Goal: Task Accomplishment & Management: Manage account settings

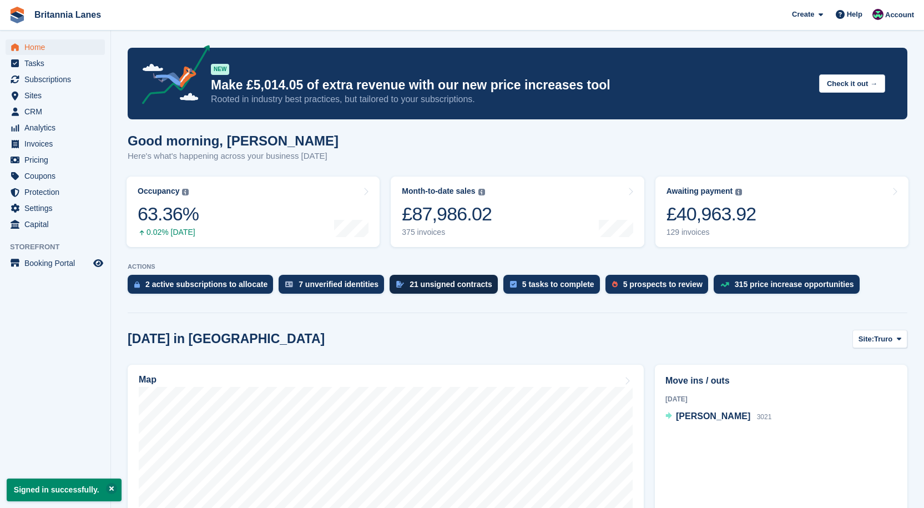
click at [787, 220] on link "Awaiting payment The total outstanding balance on all open invoices. £40,963.92…" at bounding box center [782, 212] width 253 height 70
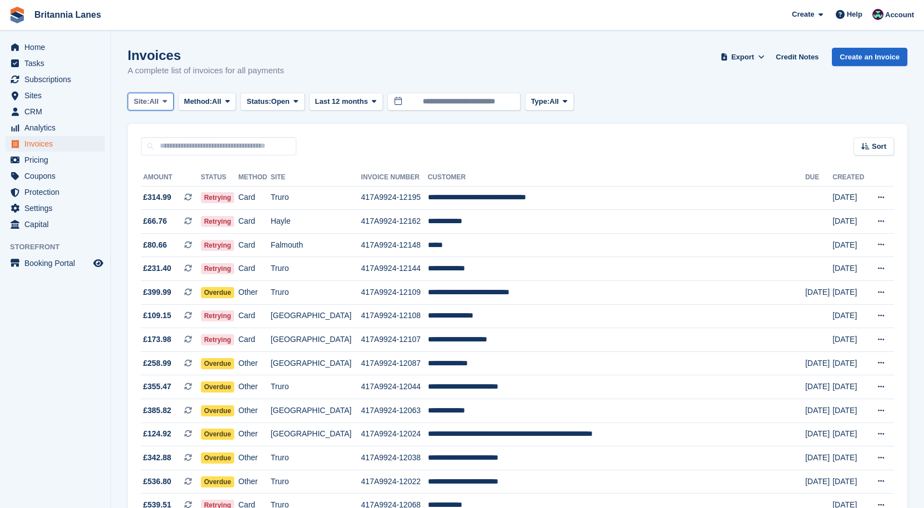
click at [164, 100] on span at bounding box center [164, 101] width 9 height 9
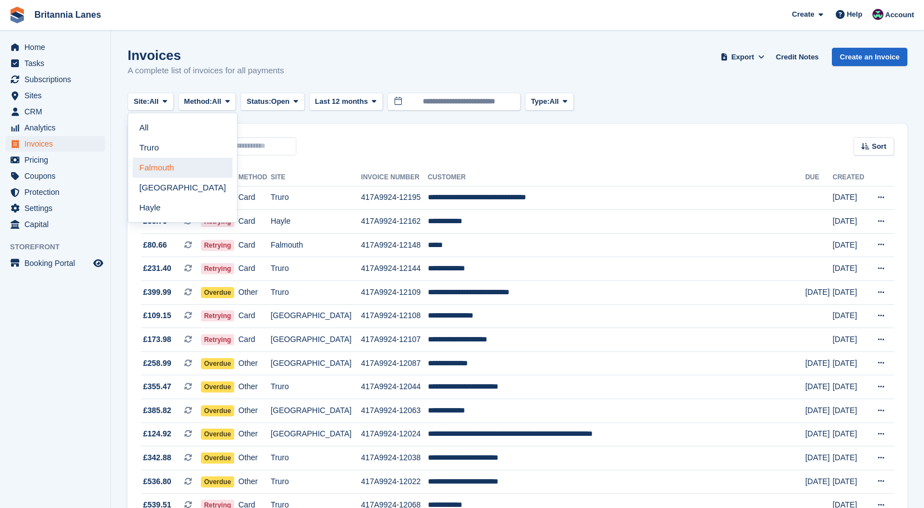
click at [165, 172] on link "Falmouth" at bounding box center [183, 168] width 100 height 20
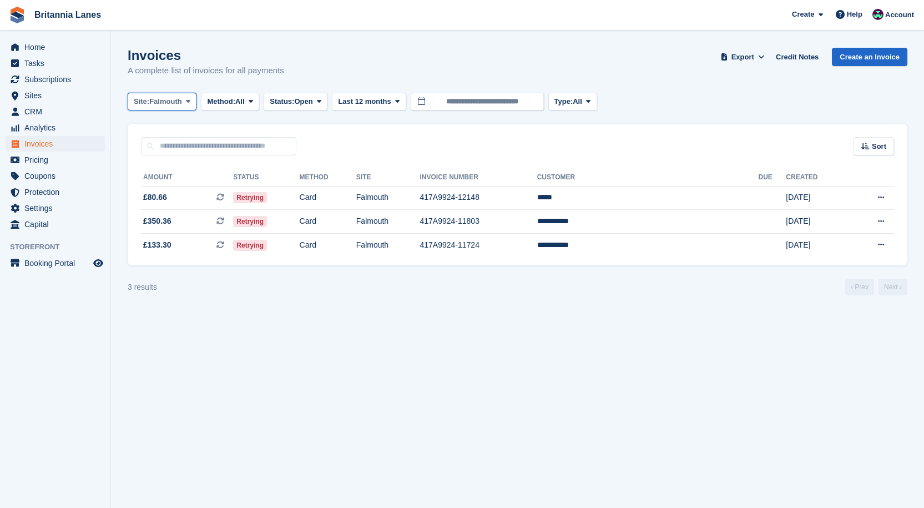
click at [177, 103] on span "Falmouth" at bounding box center [165, 101] width 33 height 11
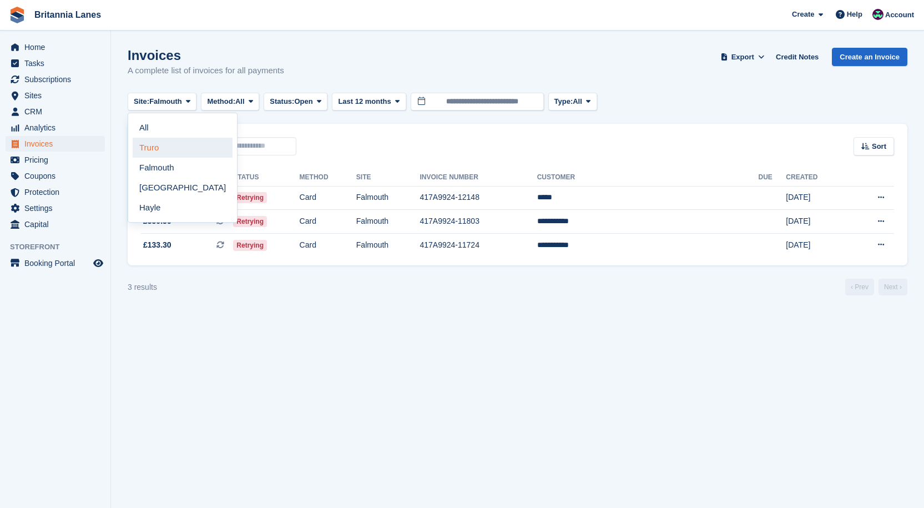
click at [163, 149] on link "Truro" at bounding box center [183, 148] width 100 height 20
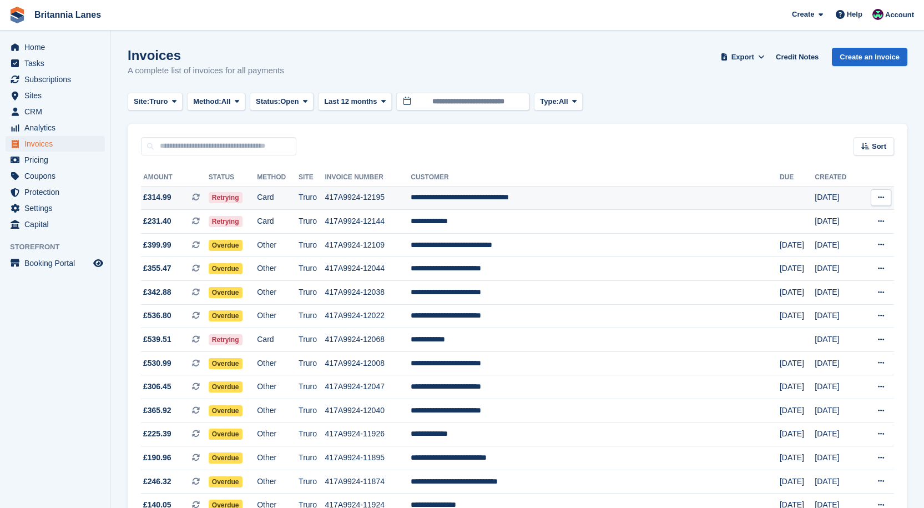
click at [555, 189] on td "**********" at bounding box center [595, 198] width 369 height 24
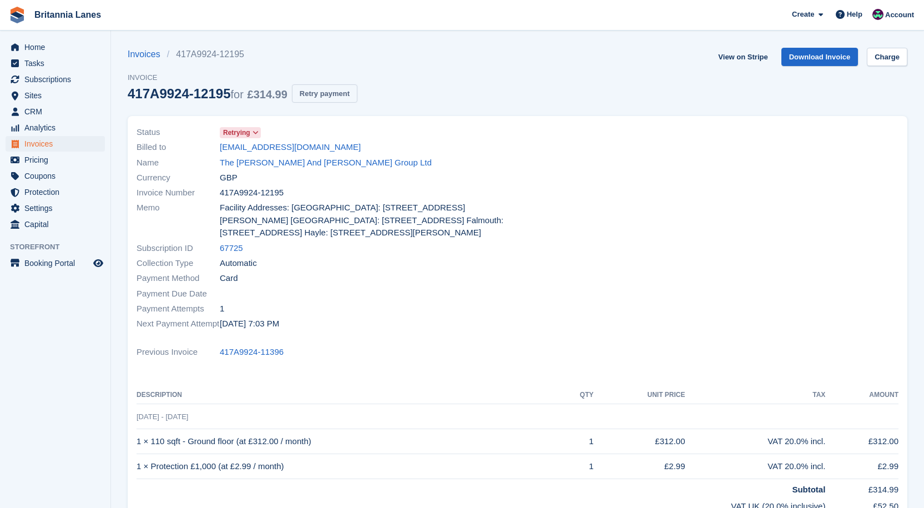
click at [324, 95] on button "Retry payment" at bounding box center [324, 93] width 65 height 18
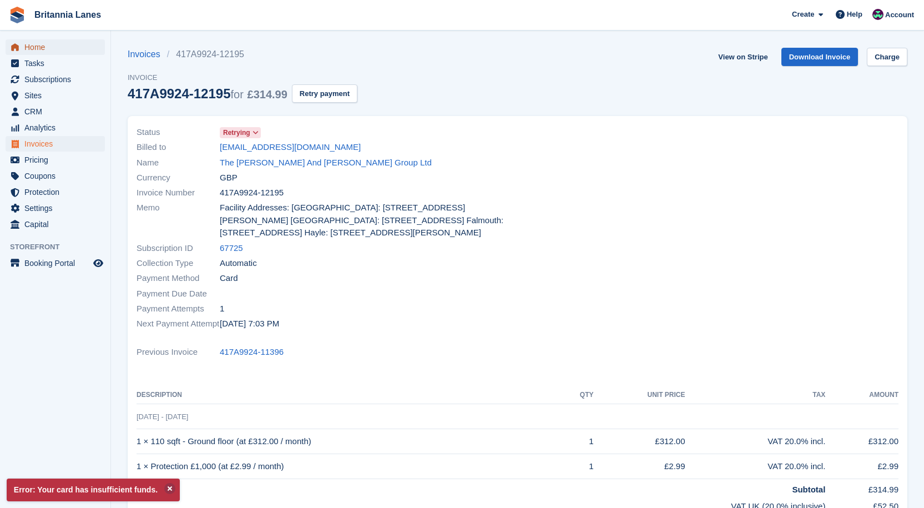
click at [73, 49] on span "Home" at bounding box center [57, 47] width 67 height 16
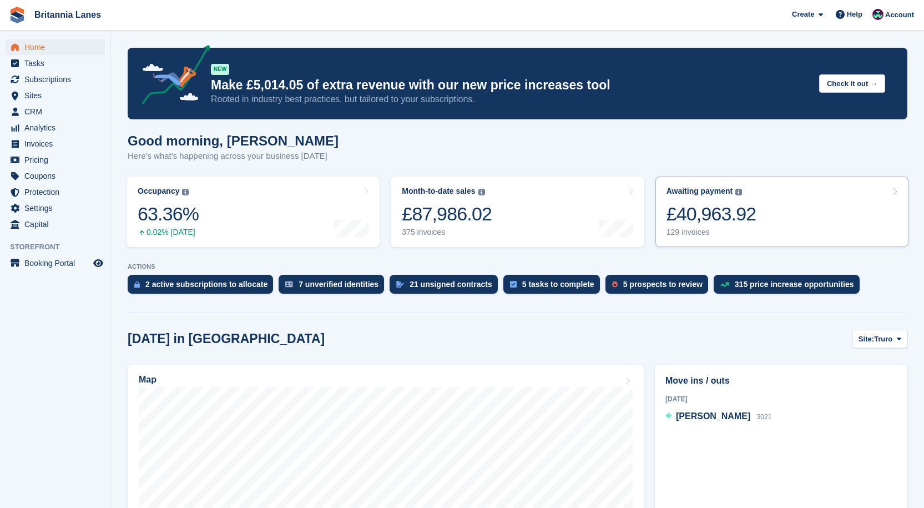
click at [688, 204] on div "£40,963.92" at bounding box center [712, 214] width 90 height 23
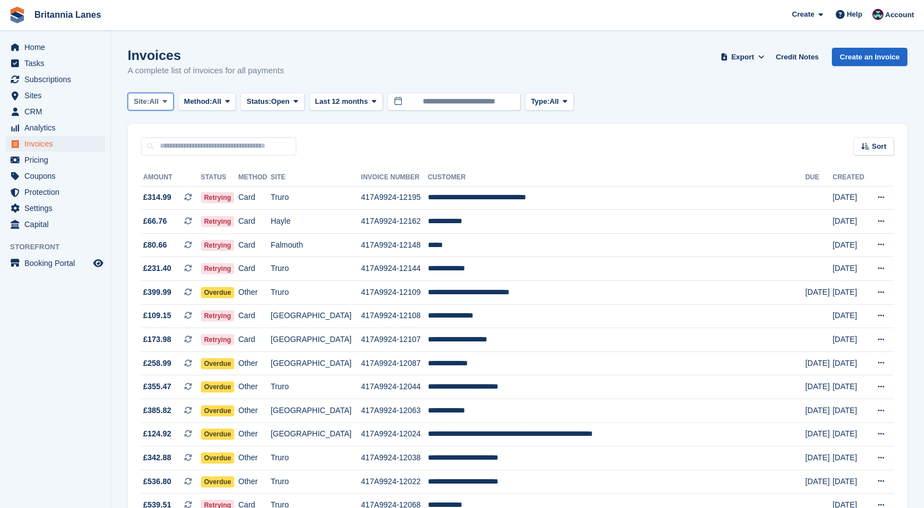
click at [153, 105] on span "All" at bounding box center [153, 101] width 9 height 11
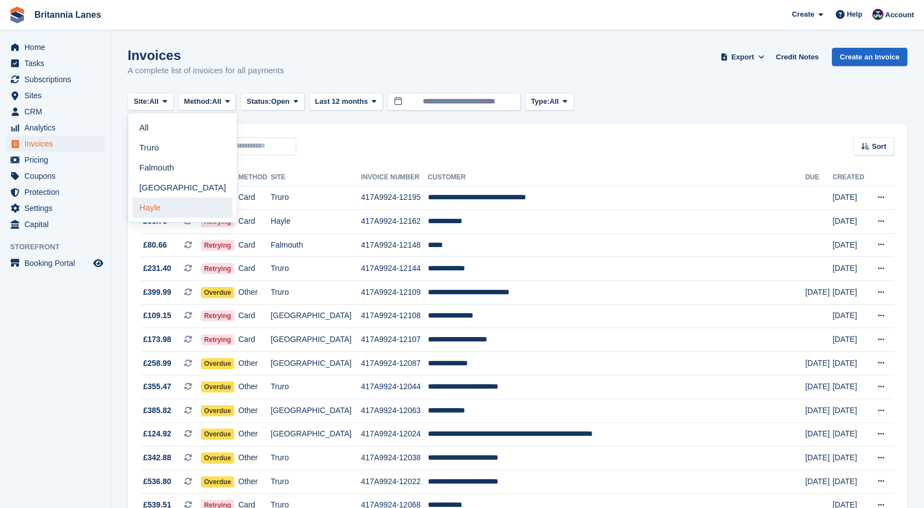
click at [147, 204] on link "Hayle" at bounding box center [183, 208] width 100 height 20
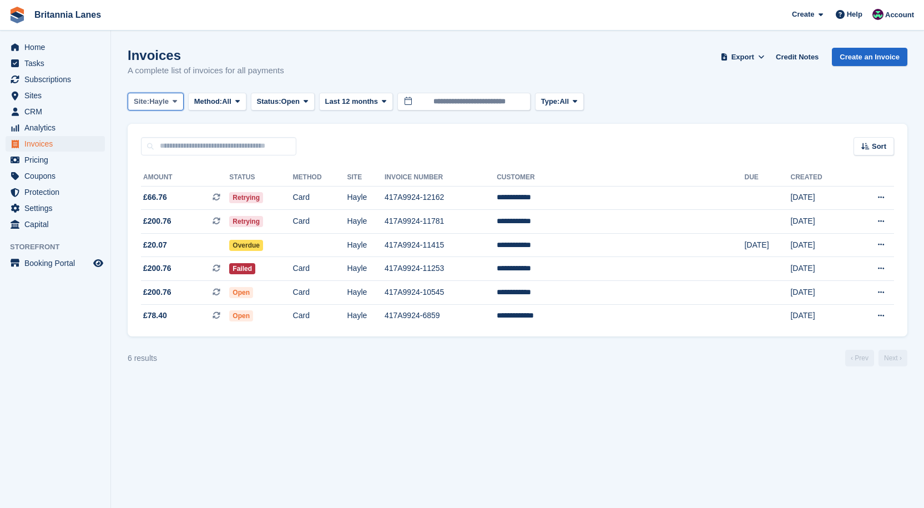
click at [154, 102] on span "Hayle" at bounding box center [158, 101] width 19 height 11
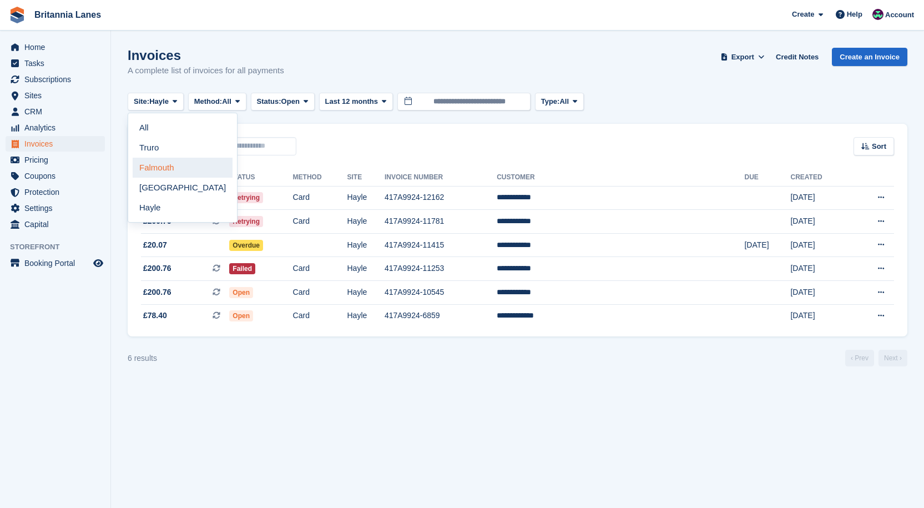
click at [167, 168] on link "Falmouth" at bounding box center [183, 168] width 100 height 20
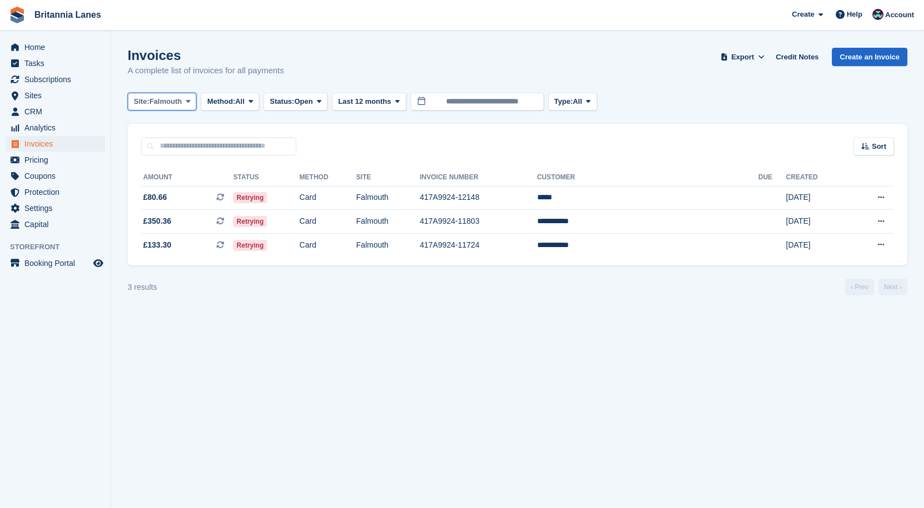
click at [163, 108] on button "Site: Falmouth" at bounding box center [162, 102] width 69 height 18
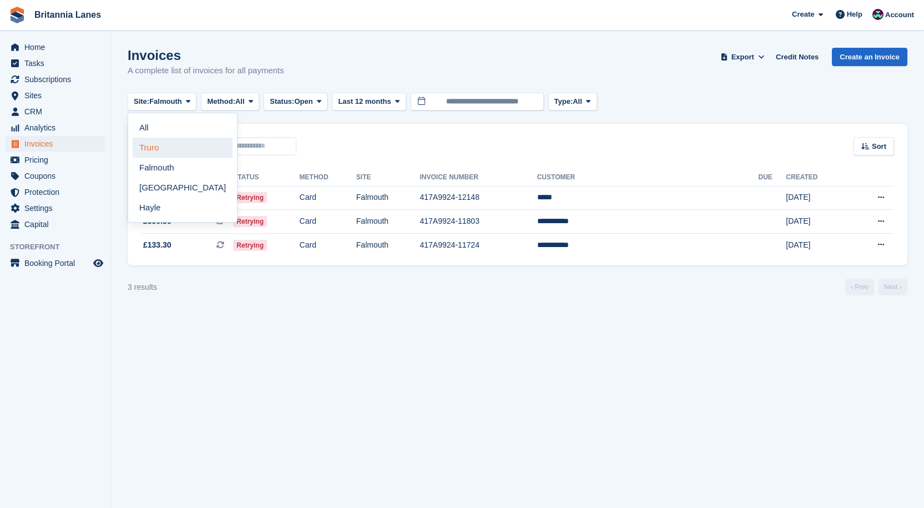
click at [156, 145] on link "Truro" at bounding box center [183, 148] width 100 height 20
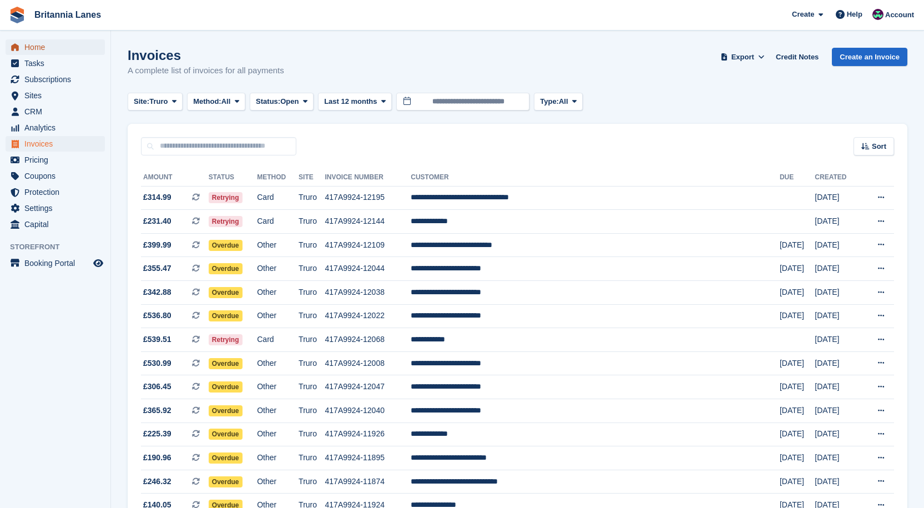
click at [47, 42] on span "Home" at bounding box center [57, 47] width 67 height 16
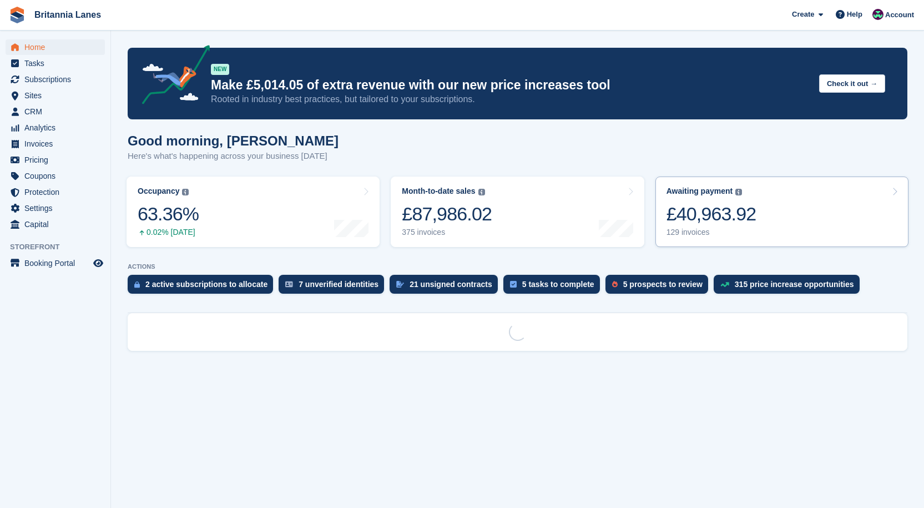
drag, startPoint x: 760, startPoint y: 230, endPoint x: 715, endPoint y: 244, distance: 47.6
click at [760, 230] on link "Awaiting payment The total outstanding balance on all open invoices. £40,963.92…" at bounding box center [782, 212] width 253 height 70
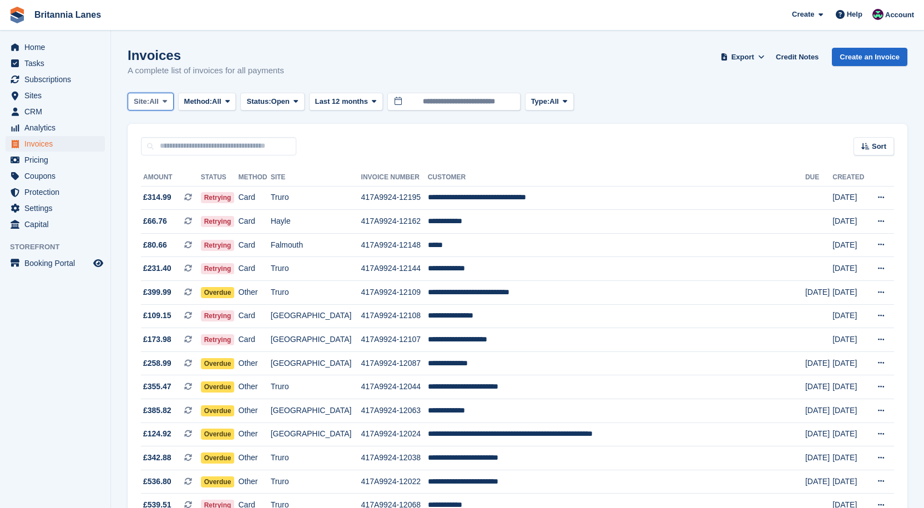
click at [146, 99] on span "Site:" at bounding box center [142, 101] width 16 height 11
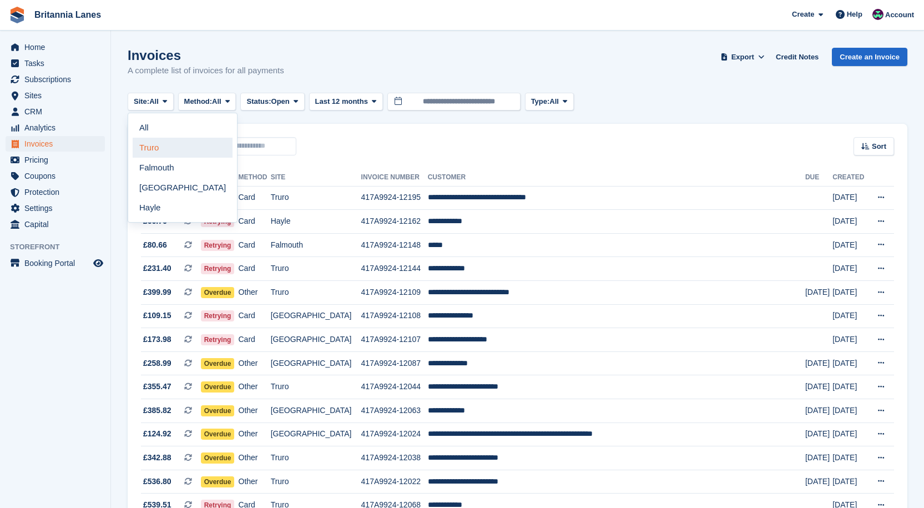
click at [163, 147] on link "Truro" at bounding box center [183, 148] width 100 height 20
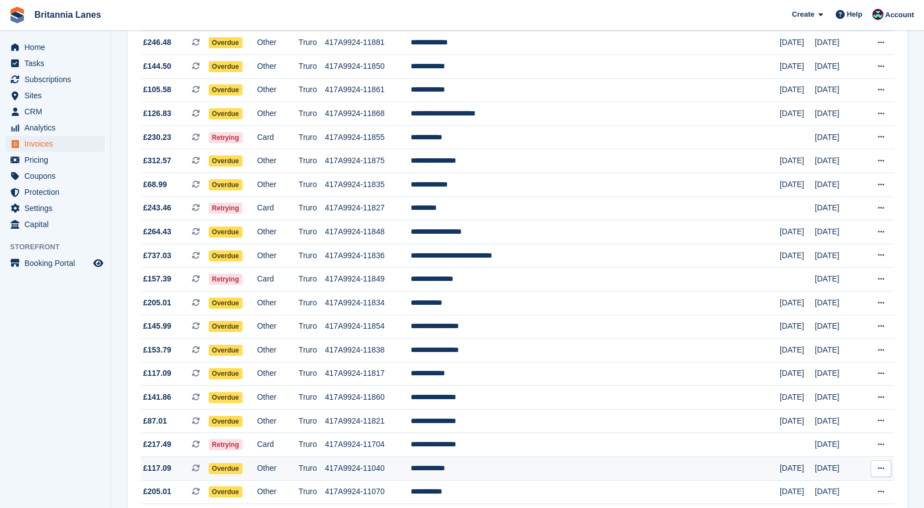
scroll to position [512, 0]
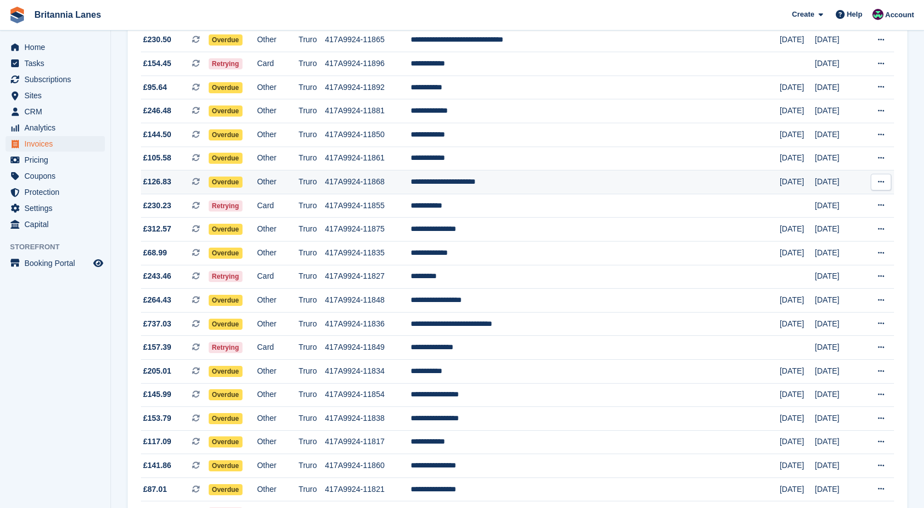
click at [558, 188] on td "**********" at bounding box center [595, 182] width 369 height 24
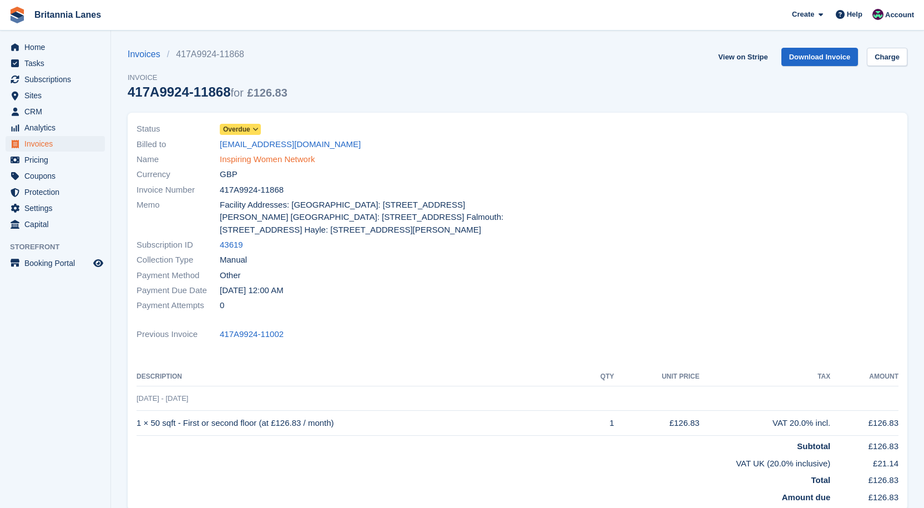
click at [289, 157] on link "Inspiring Women Network" at bounding box center [267, 159] width 95 height 13
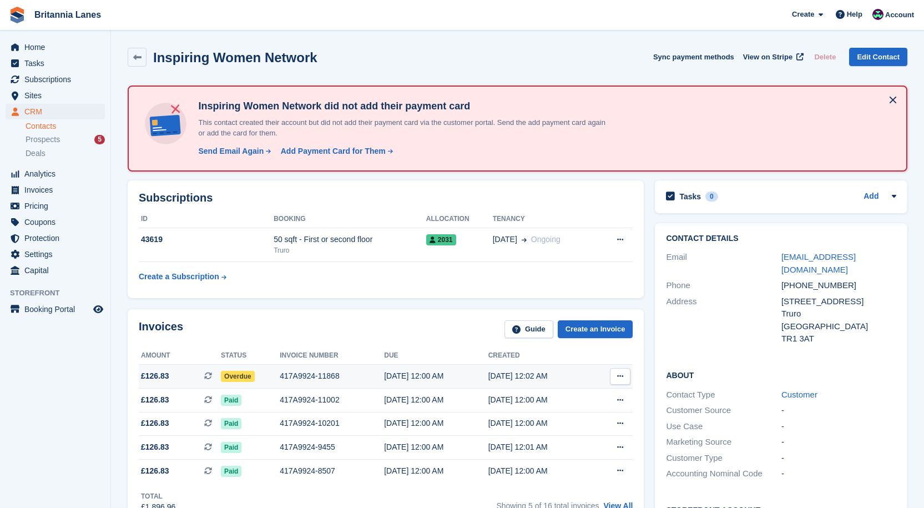
click at [313, 377] on div "417A9924-11868" at bounding box center [332, 376] width 104 height 12
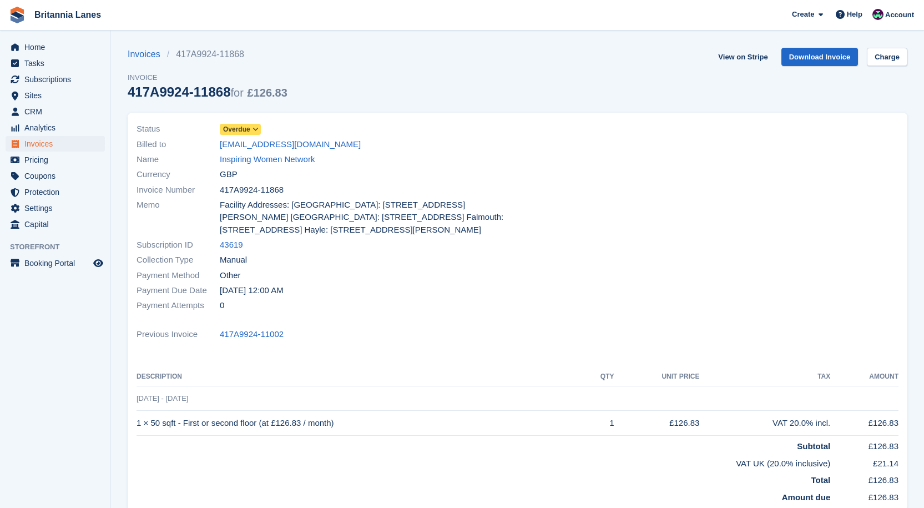
drag, startPoint x: 230, startPoint y: 131, endPoint x: 258, endPoint y: 134, distance: 28.0
click at [230, 131] on span "Overdue" at bounding box center [236, 129] width 27 height 10
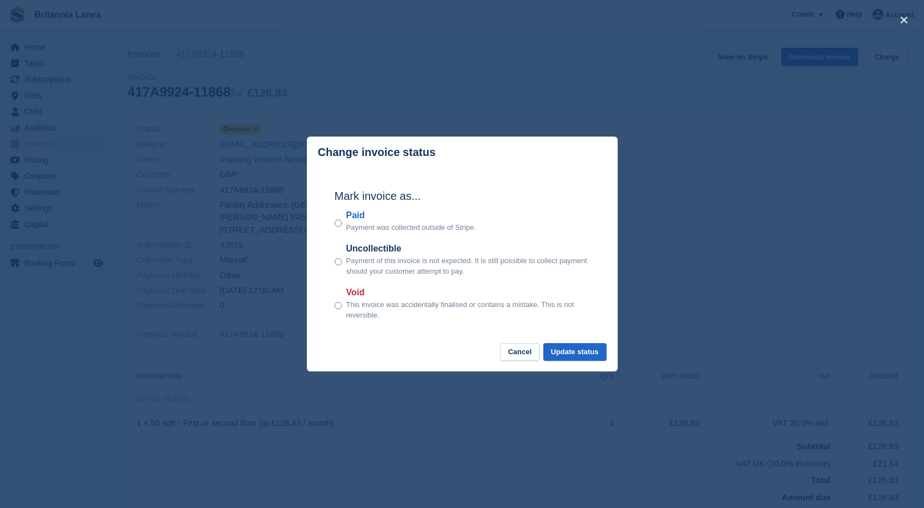
click at [343, 216] on div "Paid Payment was collected outside of Stripe." at bounding box center [462, 221] width 255 height 24
click at [356, 213] on label "Paid" at bounding box center [411, 215] width 130 height 13
click at [588, 362] on footer "Cancel Update status" at bounding box center [462, 357] width 311 height 29
click at [583, 354] on button "Update status" at bounding box center [574, 352] width 63 height 18
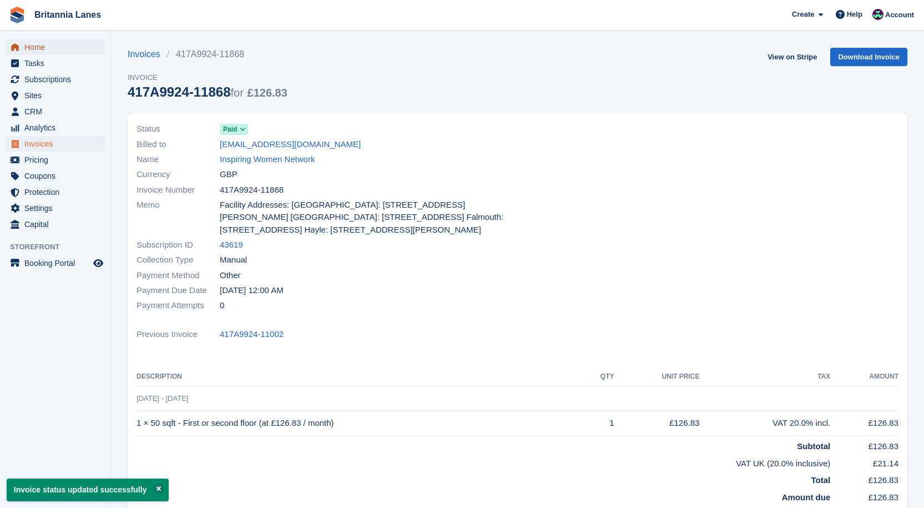
click at [58, 42] on span "Home" at bounding box center [57, 47] width 67 height 16
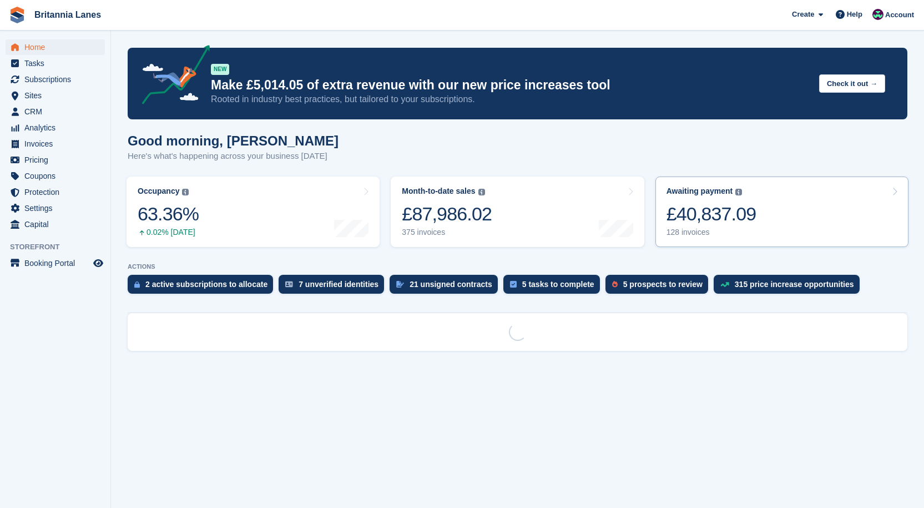
click at [669, 208] on div "£40,837.09" at bounding box center [712, 214] width 90 height 23
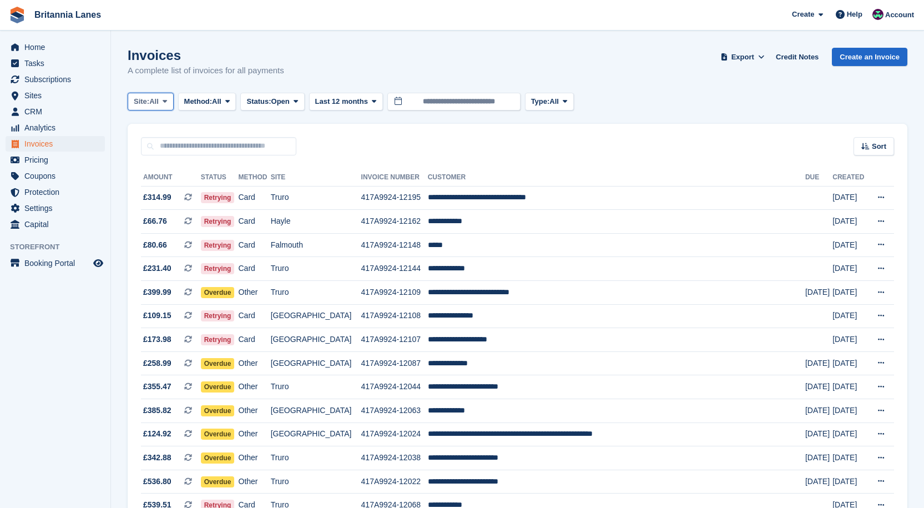
click at [153, 103] on span "All" at bounding box center [153, 101] width 9 height 11
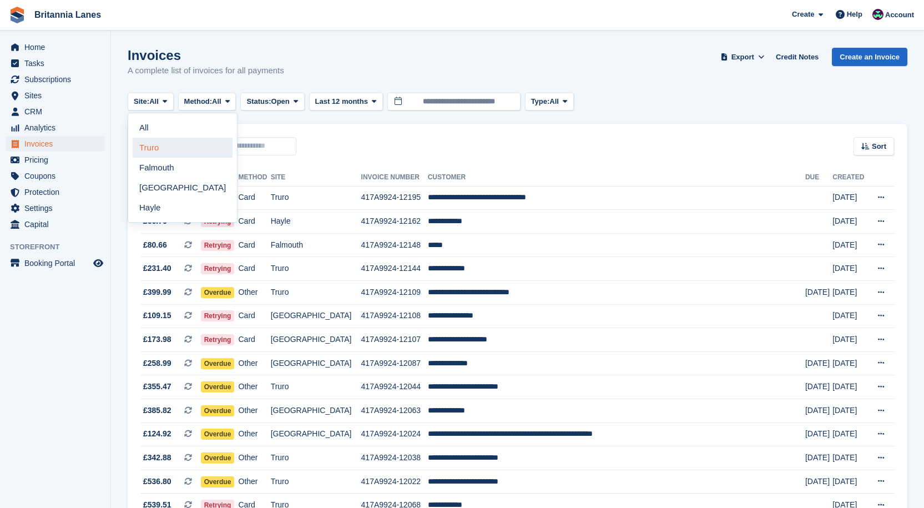
click at [148, 148] on link "Truro" at bounding box center [183, 148] width 100 height 20
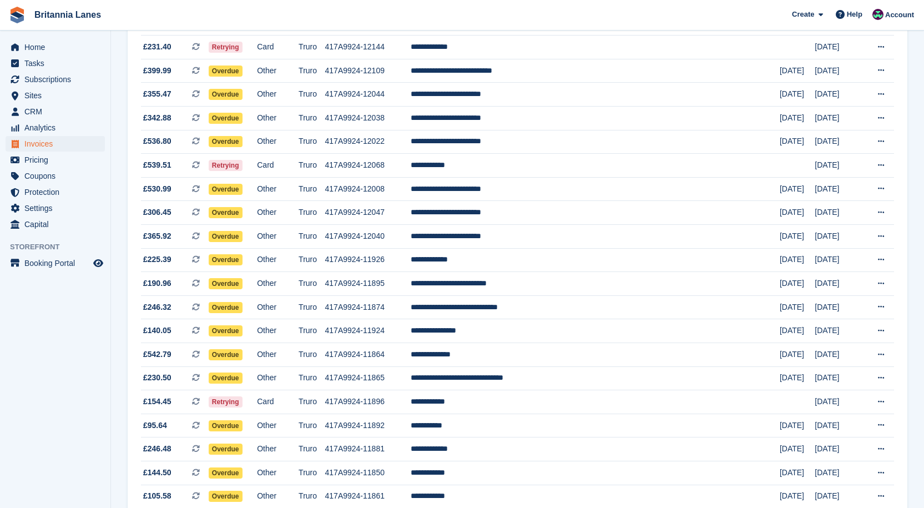
scroll to position [100, 0]
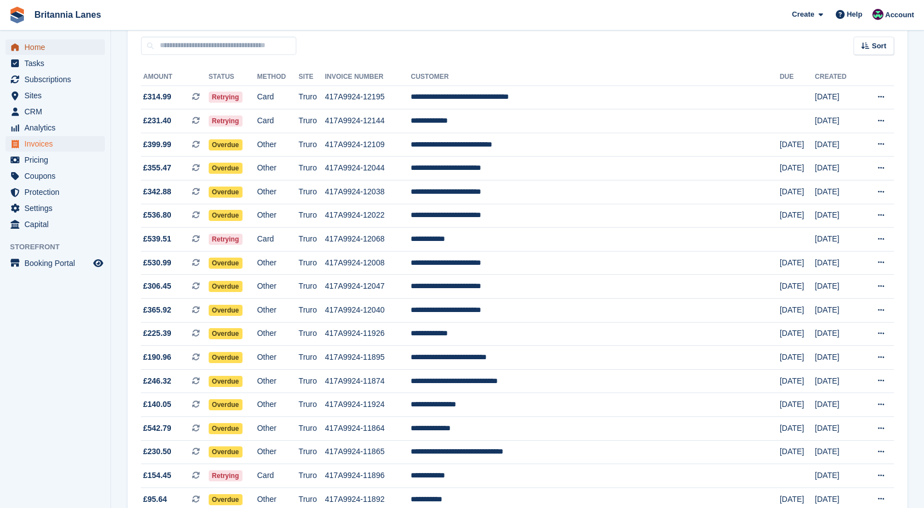
click at [42, 43] on span "Home" at bounding box center [57, 47] width 67 height 16
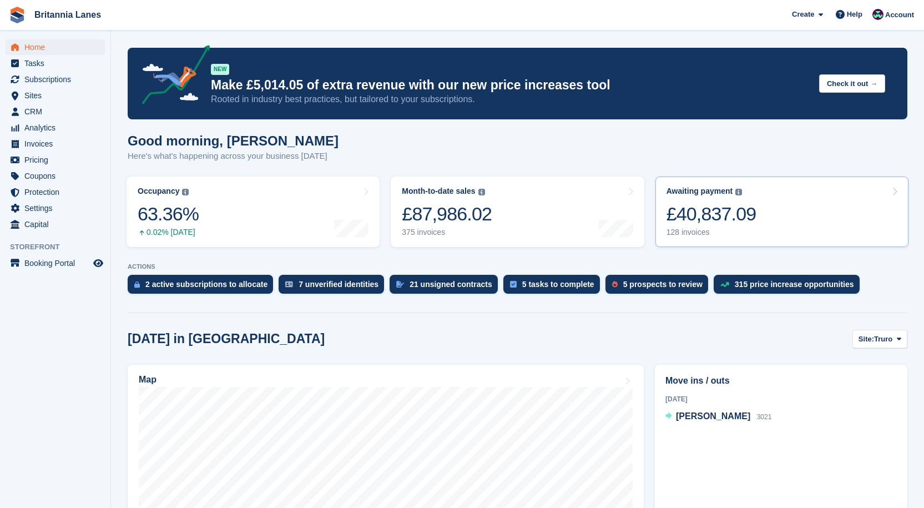
click at [806, 216] on link "Awaiting payment The total outstanding balance on all open invoices. £40,837.09…" at bounding box center [782, 212] width 253 height 70
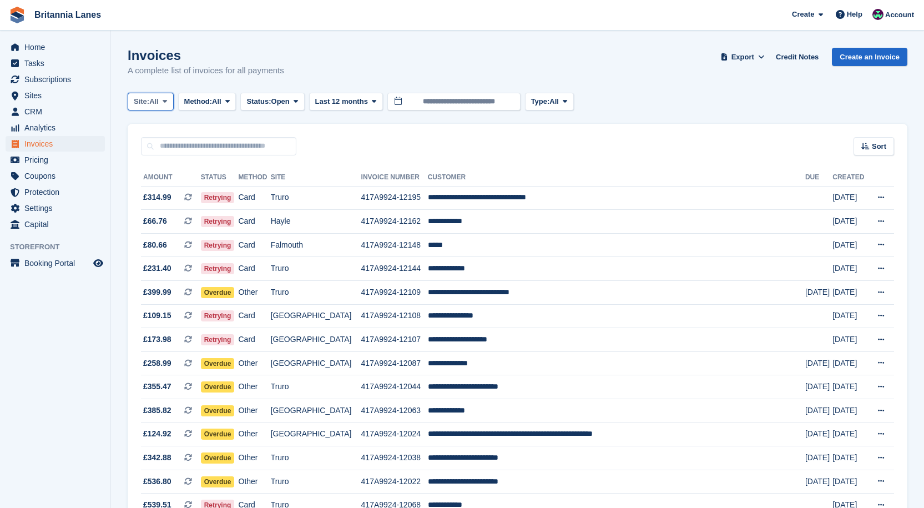
click at [145, 103] on span "Site:" at bounding box center [142, 101] width 16 height 11
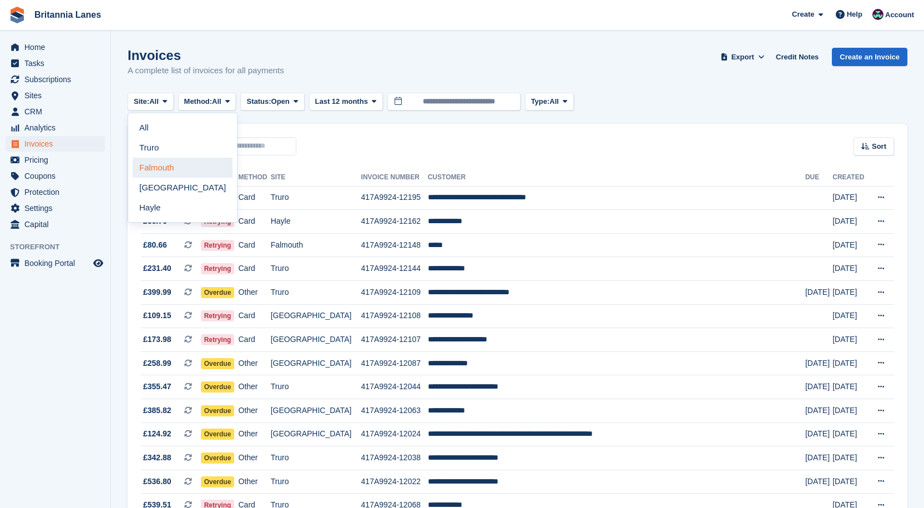
click at [152, 167] on link "Falmouth" at bounding box center [183, 168] width 100 height 20
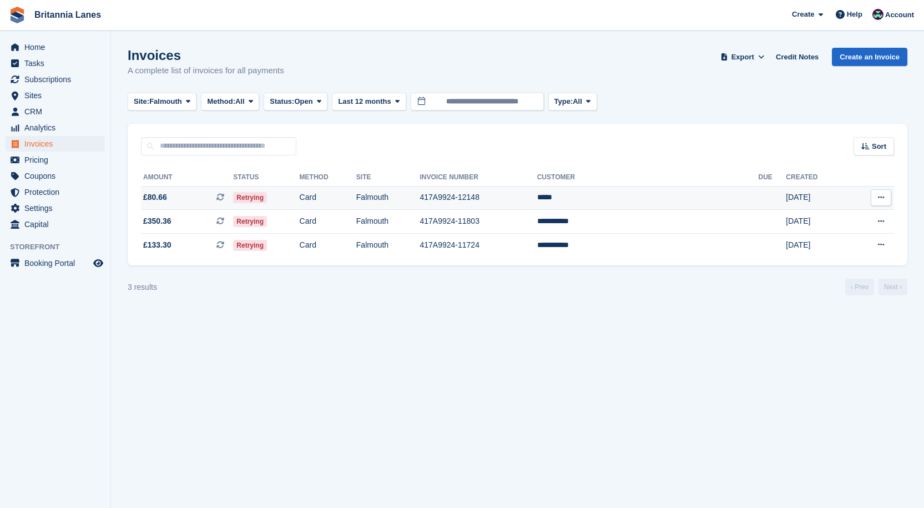
click at [640, 200] on td "*****" at bounding box center [647, 198] width 221 height 24
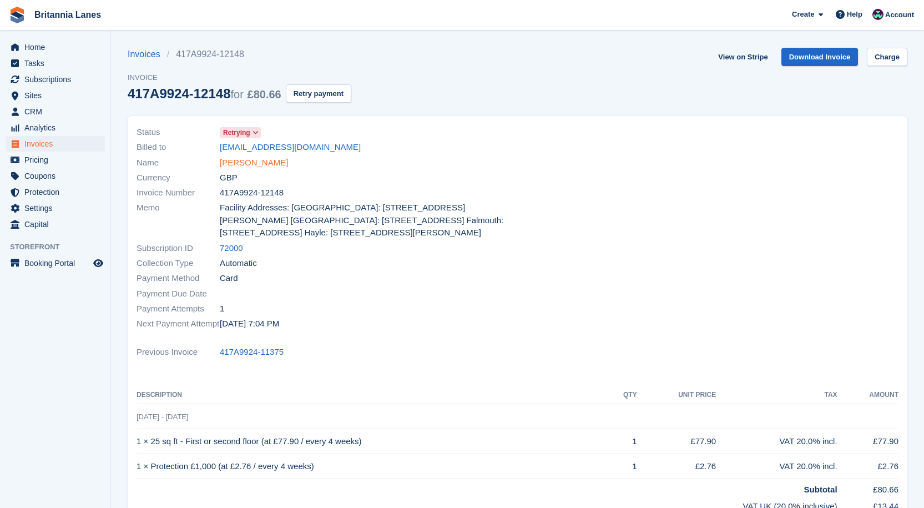
click at [228, 167] on link "Louis" at bounding box center [254, 163] width 68 height 13
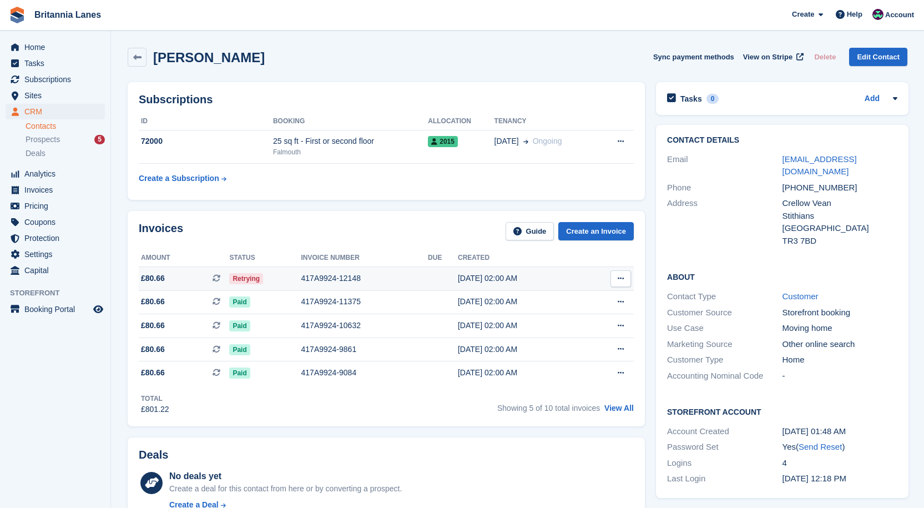
click at [323, 273] on div "417A9924-12148" at bounding box center [364, 279] width 127 height 12
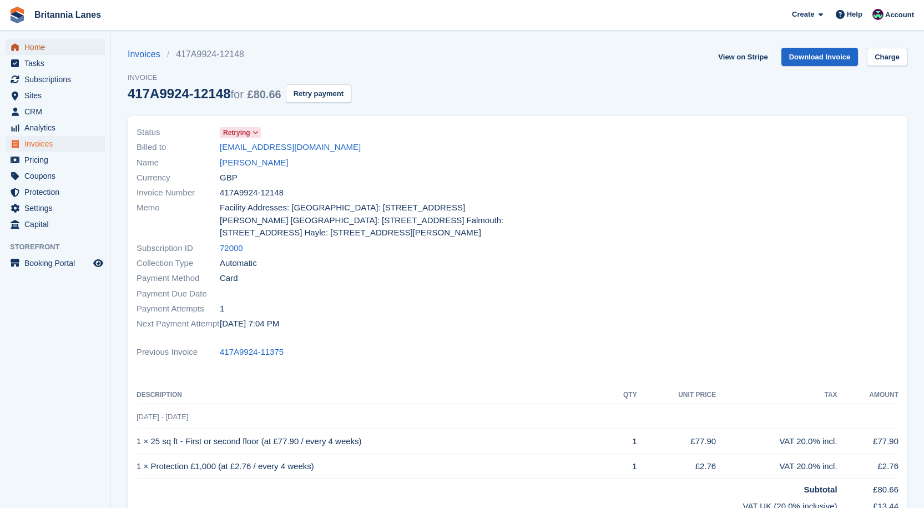
click at [41, 53] on span "Home" at bounding box center [57, 47] width 67 height 16
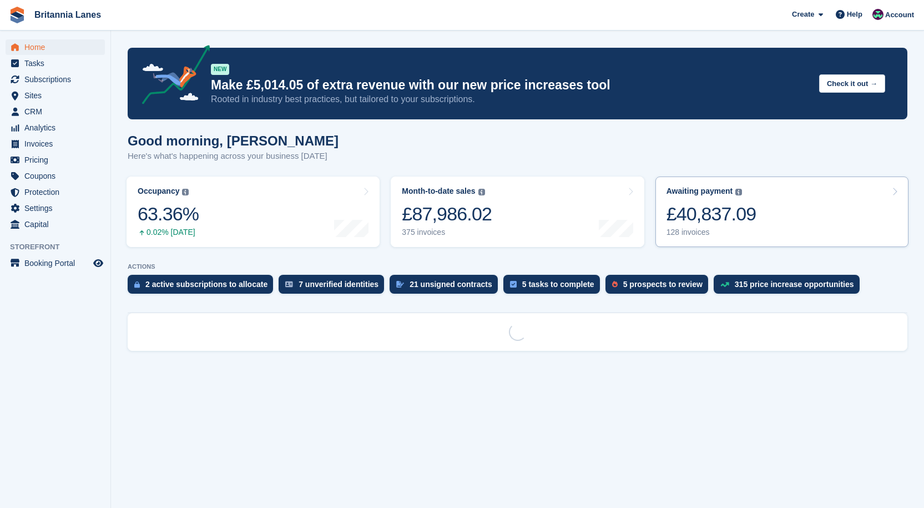
click at [693, 214] on div "£40,837.09" at bounding box center [712, 214] width 90 height 23
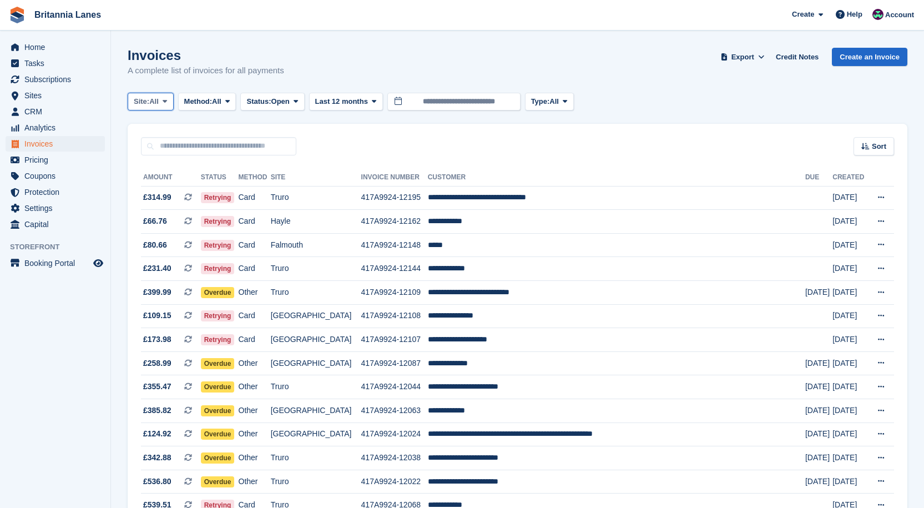
click at [153, 107] on span "All" at bounding box center [153, 101] width 9 height 11
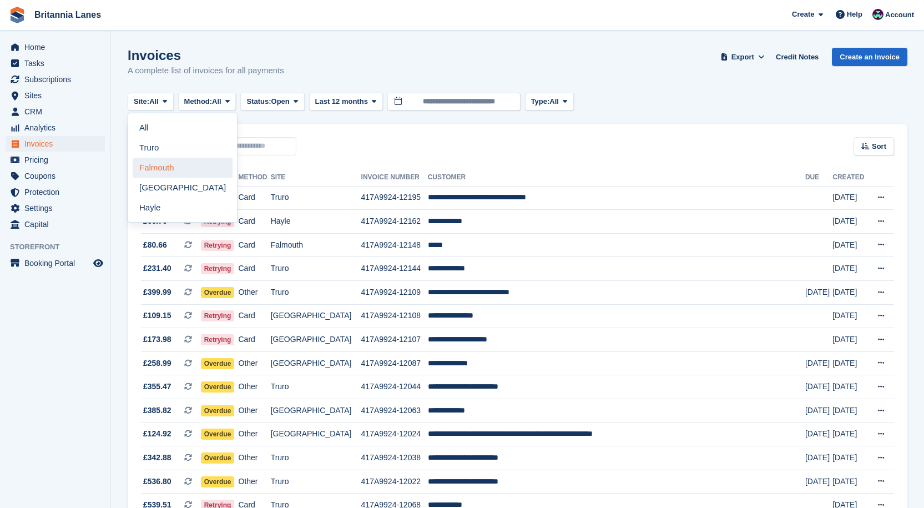
click at [149, 163] on link "Falmouth" at bounding box center [183, 168] width 100 height 20
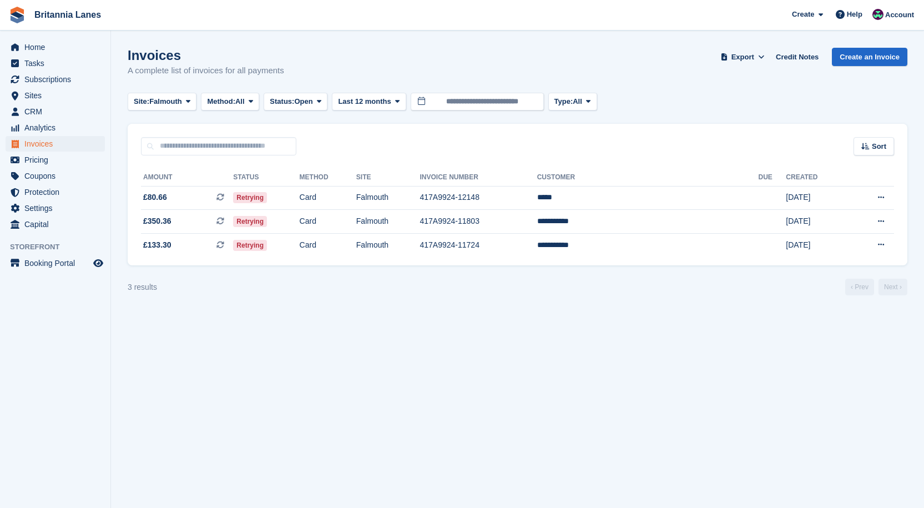
click at [689, 384] on section "Invoices A complete list of invoices for all payments Export Export Invoices Ex…" at bounding box center [517, 254] width 813 height 508
click at [661, 245] on td "**********" at bounding box center [647, 244] width 221 height 23
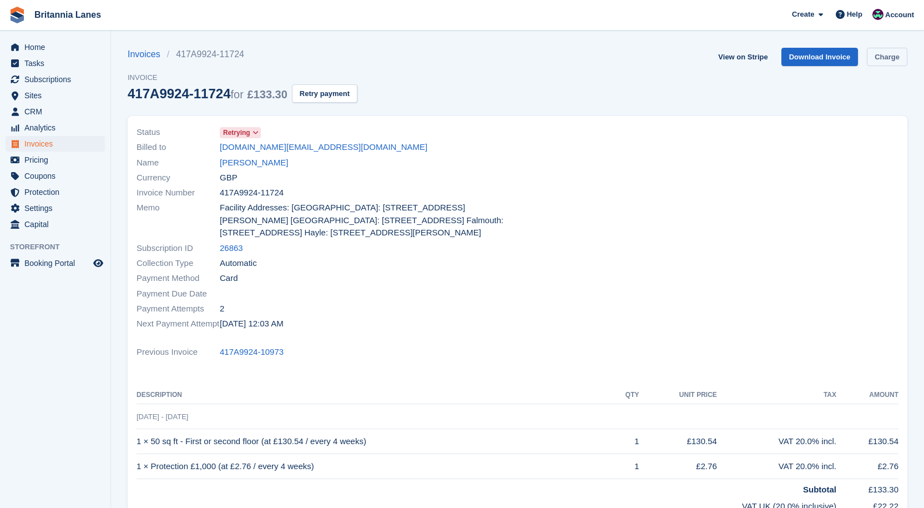
click at [884, 55] on link "Charge" at bounding box center [887, 57] width 41 height 18
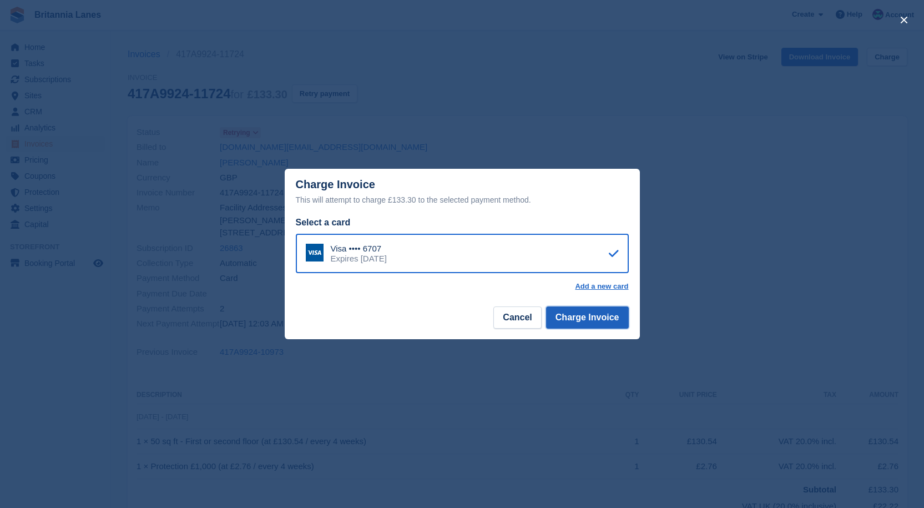
click at [602, 321] on button "Charge Invoice" at bounding box center [587, 317] width 83 height 22
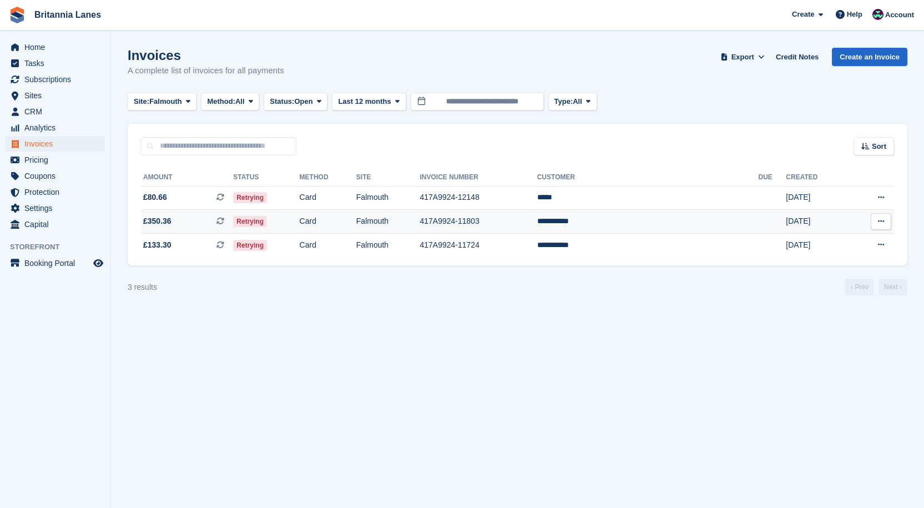
click at [652, 219] on td "**********" at bounding box center [647, 222] width 221 height 24
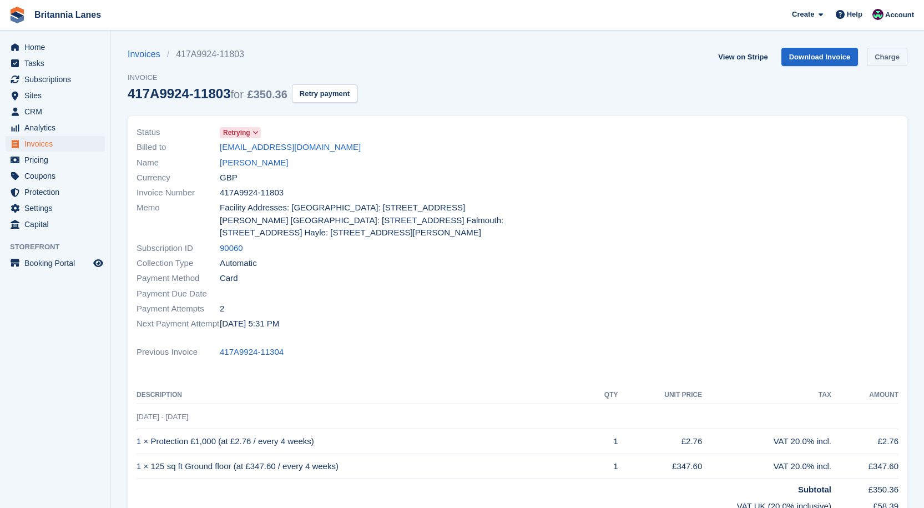
click at [892, 60] on link "Charge" at bounding box center [887, 57] width 41 height 18
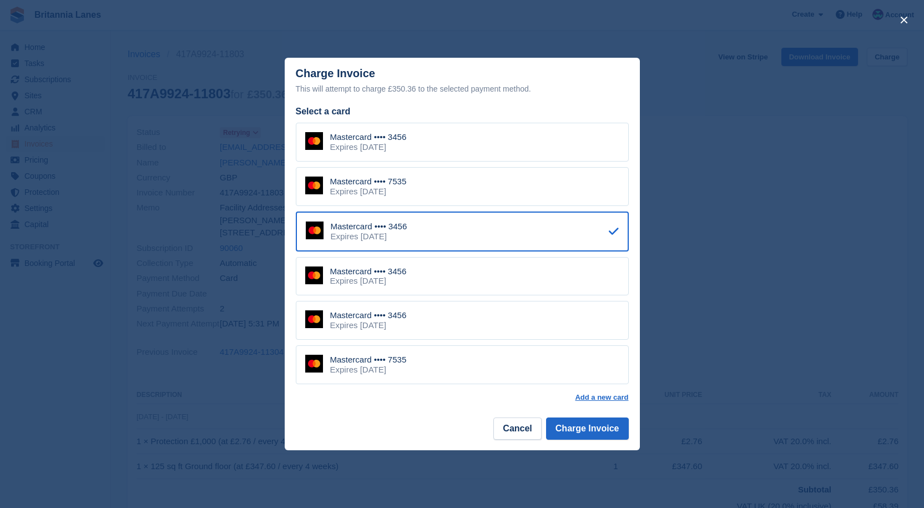
click at [498, 181] on div "Mastercard •••• 7535 Expires December 2027" at bounding box center [462, 186] width 333 height 39
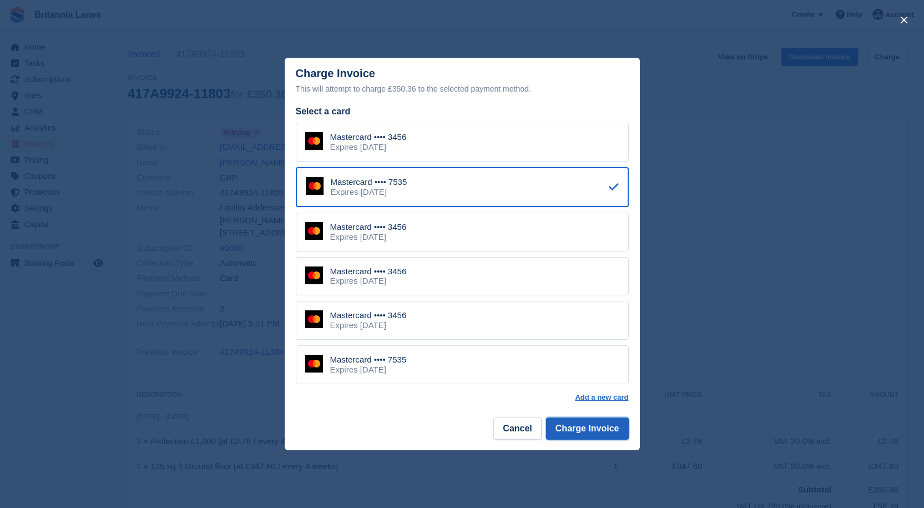
click at [601, 433] on button "Charge Invoice" at bounding box center [587, 428] width 83 height 22
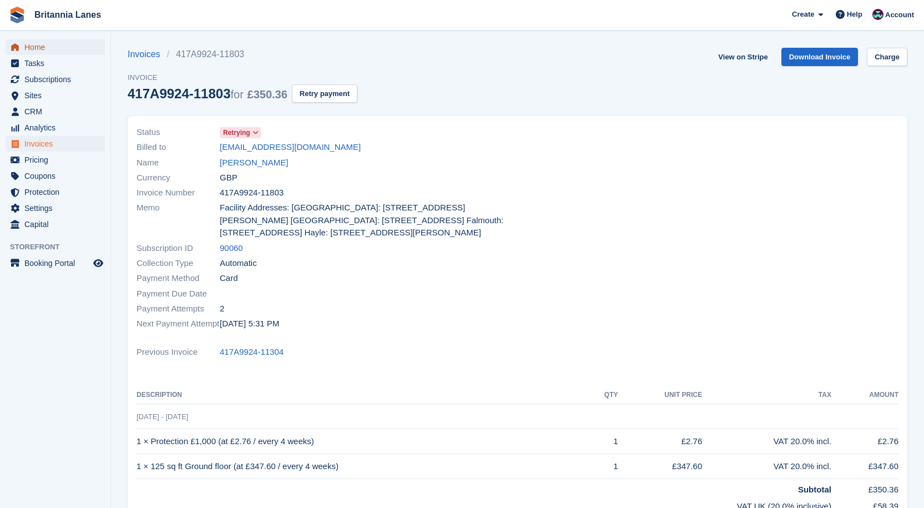
click at [39, 48] on span "Home" at bounding box center [57, 47] width 67 height 16
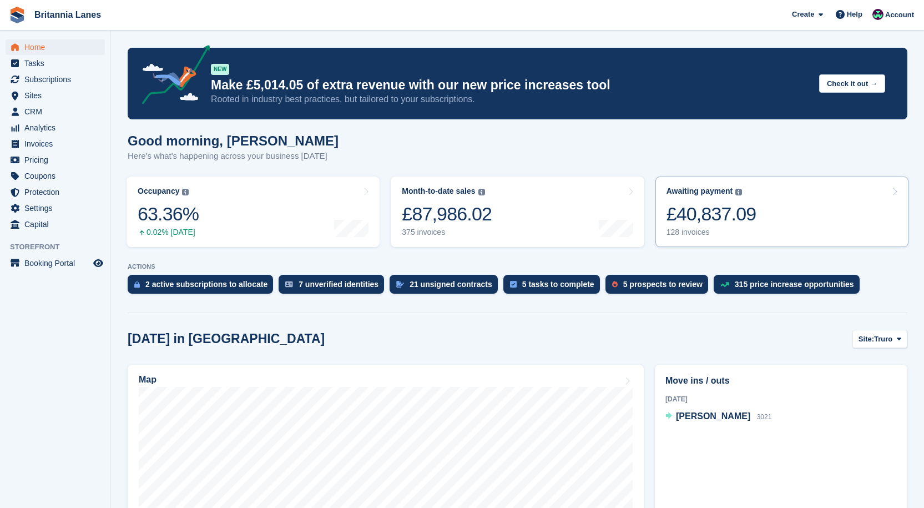
click at [753, 184] on link "Awaiting payment The total outstanding balance on all open invoices. £40,837.09…" at bounding box center [782, 212] width 253 height 70
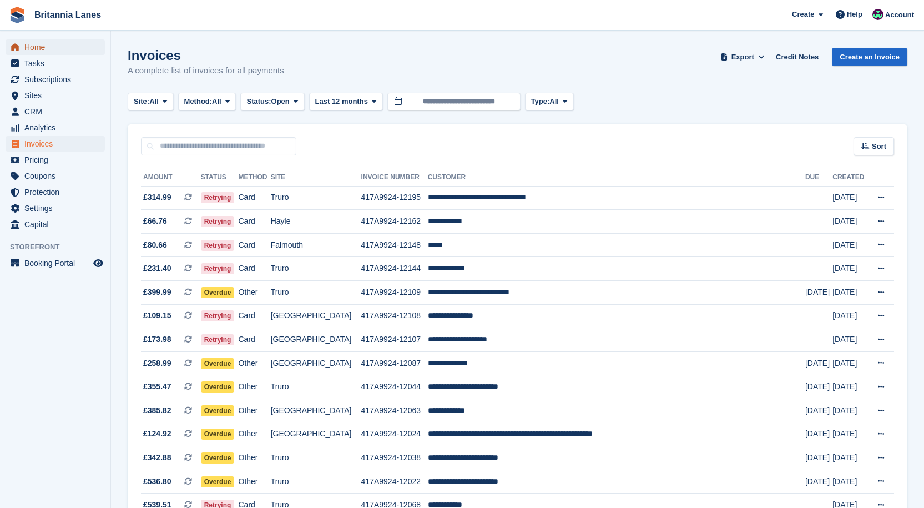
drag, startPoint x: 32, startPoint y: 43, endPoint x: 40, endPoint y: 42, distance: 8.5
click at [32, 43] on span "Home" at bounding box center [57, 47] width 67 height 16
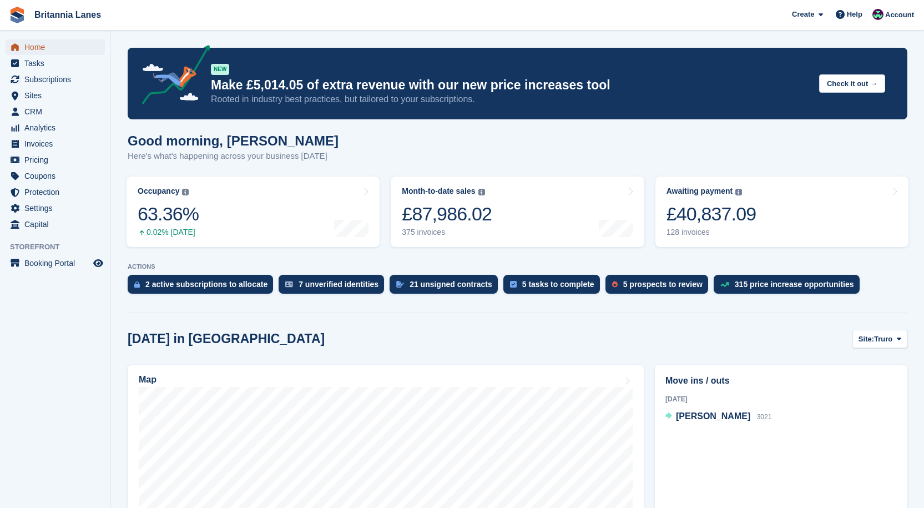
click at [34, 44] on span "Home" at bounding box center [57, 47] width 67 height 16
click at [688, 211] on div "£40,837.09" at bounding box center [712, 214] width 90 height 23
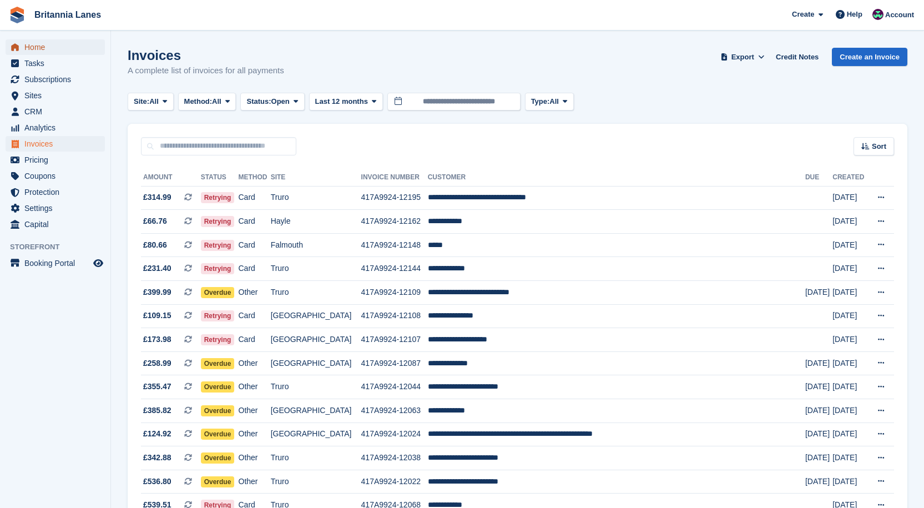
click at [29, 51] on span "Home" at bounding box center [57, 47] width 67 height 16
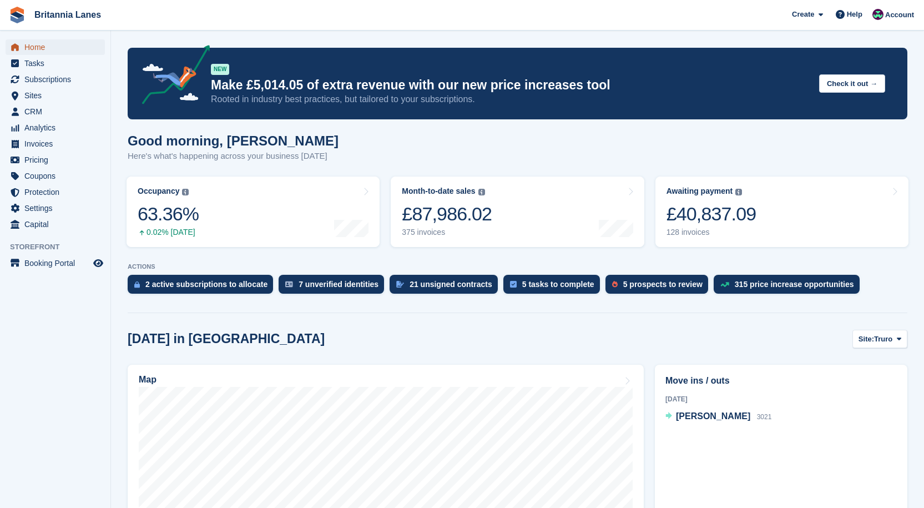
drag, startPoint x: 39, startPoint y: 47, endPoint x: 70, endPoint y: 49, distance: 30.7
click at [39, 47] on span "Home" at bounding box center [57, 47] width 67 height 16
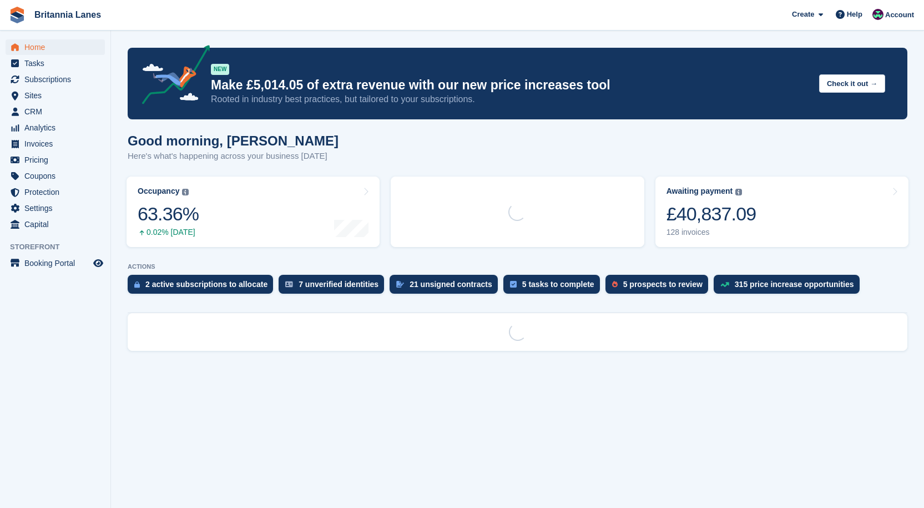
click at [738, 219] on div "£40,837.09" at bounding box center [712, 214] width 90 height 23
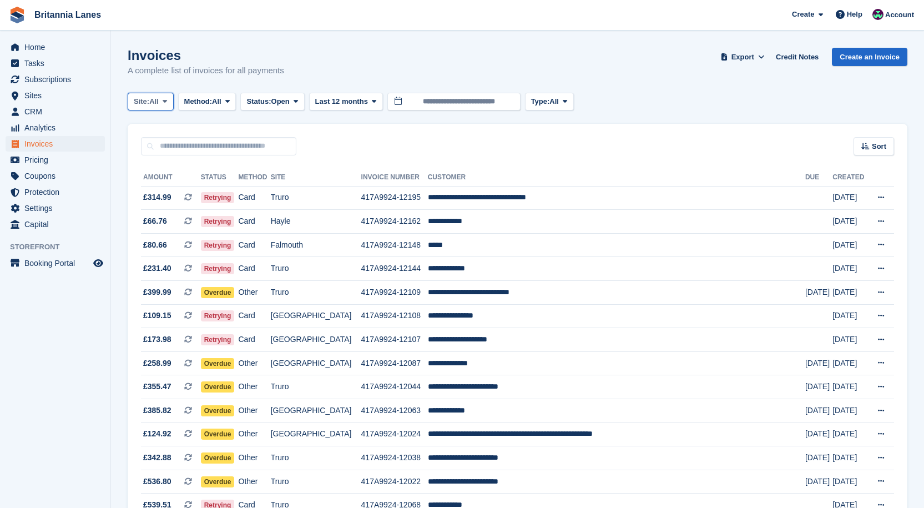
click at [159, 98] on span "All" at bounding box center [153, 101] width 9 height 11
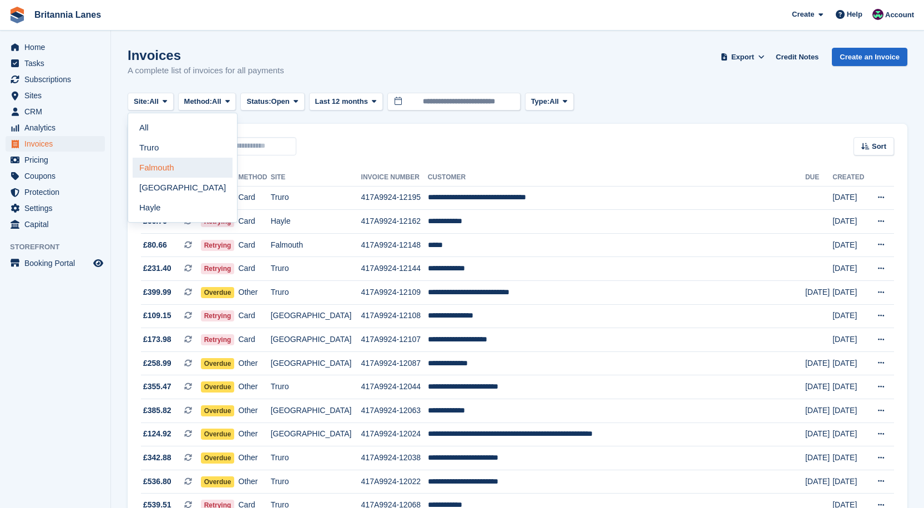
click at [162, 174] on link "Falmouth" at bounding box center [183, 168] width 100 height 20
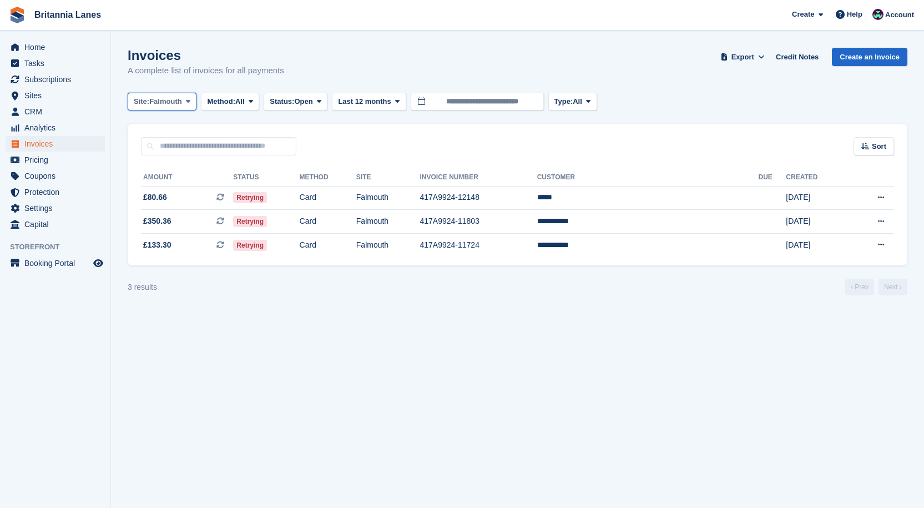
click at [148, 105] on span "Site:" at bounding box center [142, 101] width 16 height 11
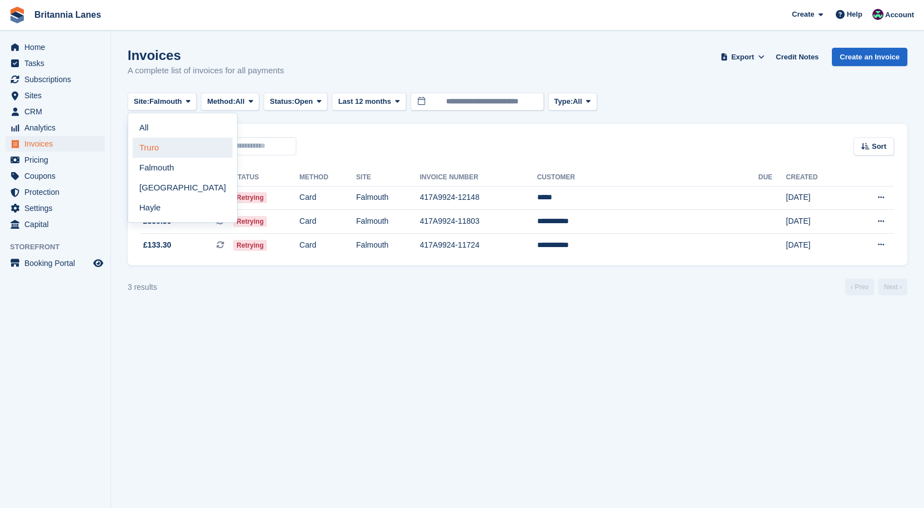
click at [160, 148] on link "Truro" at bounding box center [183, 148] width 100 height 20
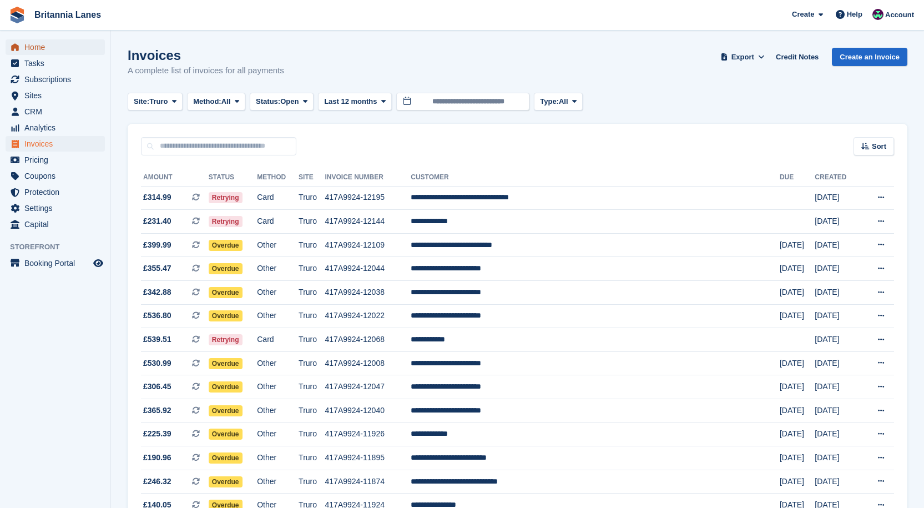
click at [53, 53] on span "Home" at bounding box center [57, 47] width 67 height 16
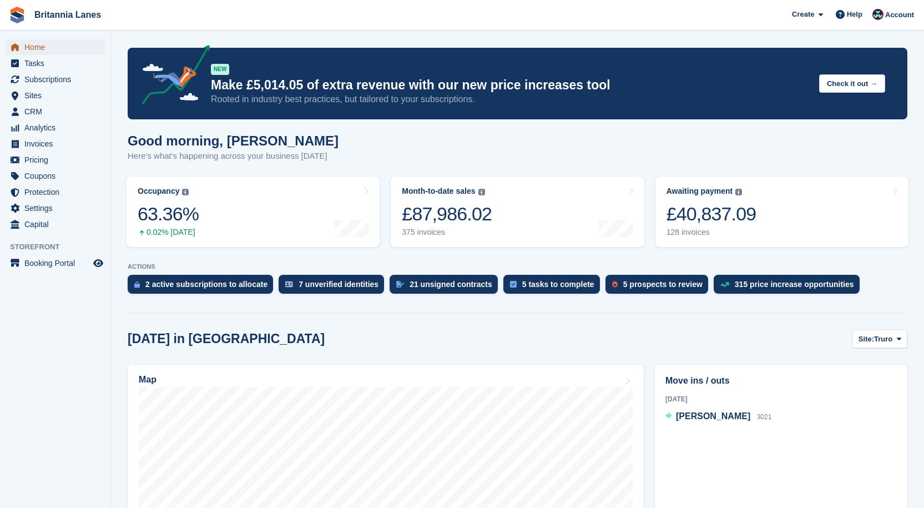
click at [39, 44] on span "Home" at bounding box center [57, 47] width 67 height 16
click at [727, 238] on link "Awaiting payment The total outstanding balance on all open invoices. £40,060.12…" at bounding box center [782, 212] width 253 height 70
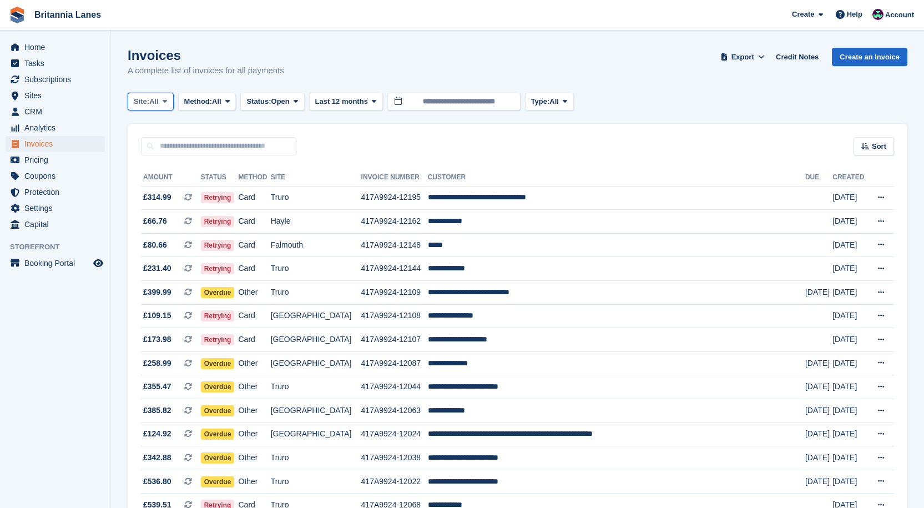
click at [153, 102] on span "All" at bounding box center [153, 101] width 9 height 11
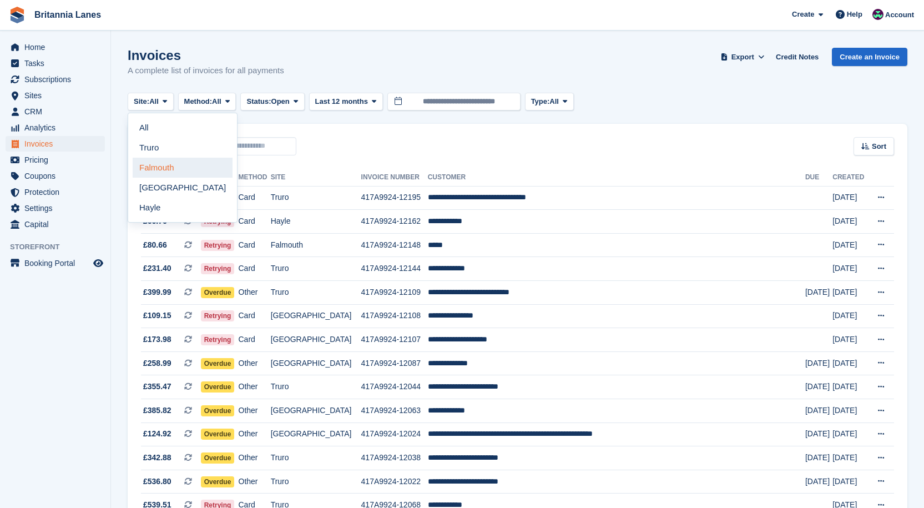
drag, startPoint x: 148, startPoint y: 162, endPoint x: 159, endPoint y: 158, distance: 11.6
click at [149, 160] on link "Falmouth" at bounding box center [183, 168] width 100 height 20
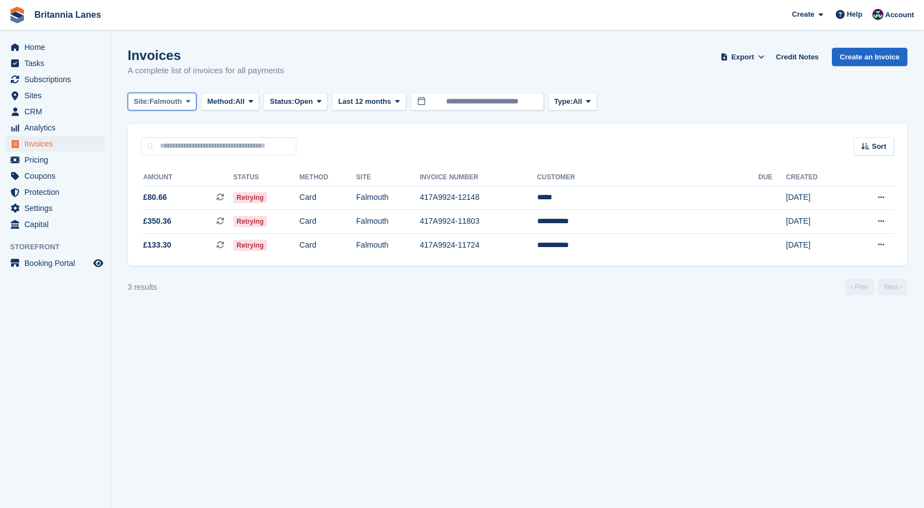
click at [162, 107] on span "Falmouth" at bounding box center [165, 101] width 33 height 11
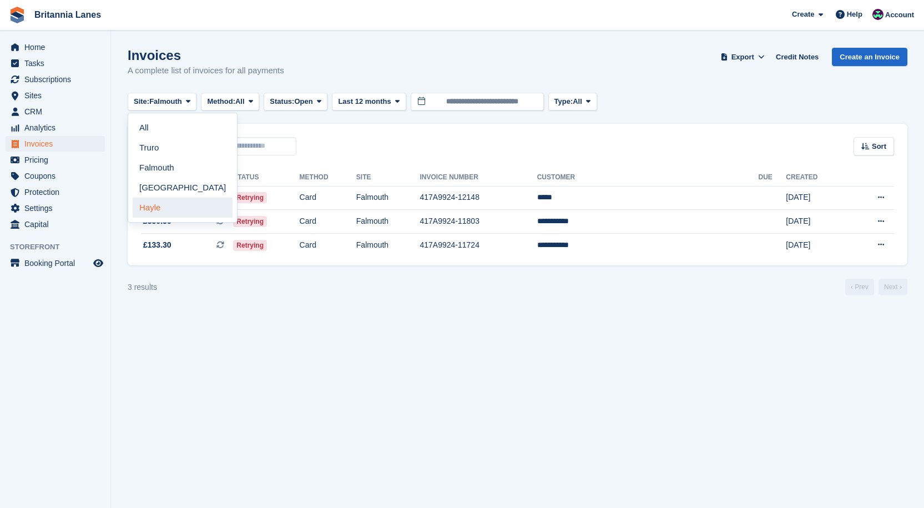
click at [150, 208] on link "Hayle" at bounding box center [183, 208] width 100 height 20
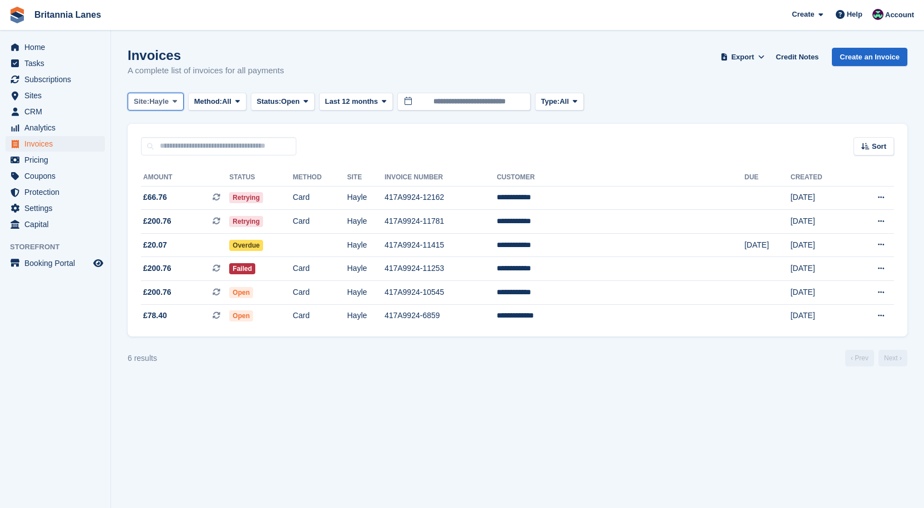
click at [167, 102] on span "Hayle" at bounding box center [158, 101] width 19 height 11
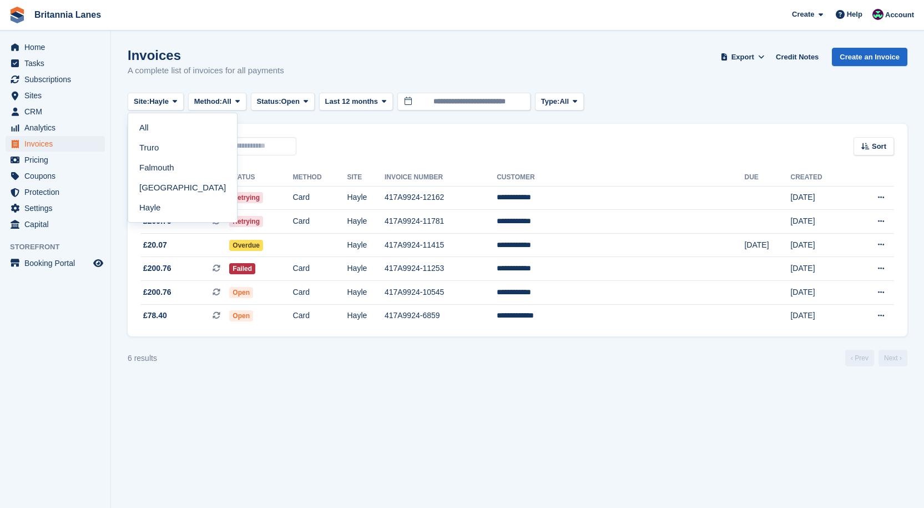
drag, startPoint x: 150, startPoint y: 141, endPoint x: 319, endPoint y: 193, distance: 176.5
click at [151, 139] on link "Truro" at bounding box center [183, 148] width 100 height 20
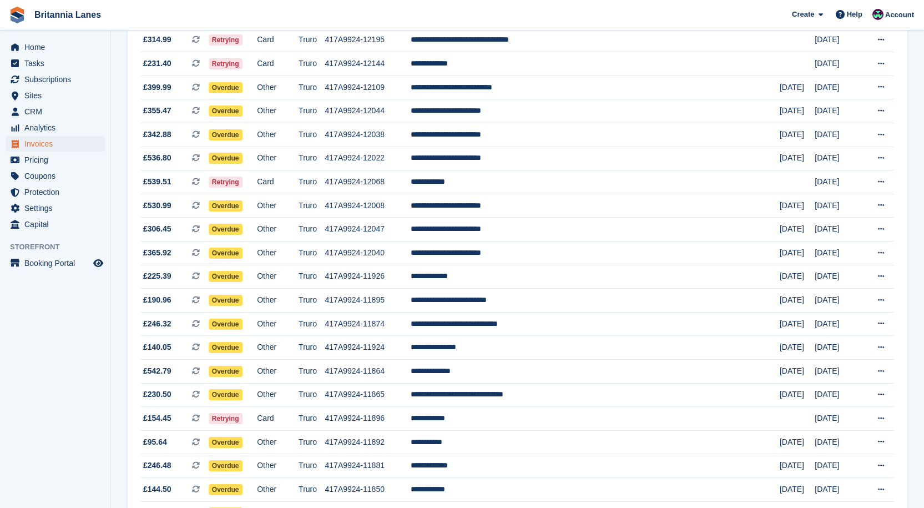
scroll to position [45, 0]
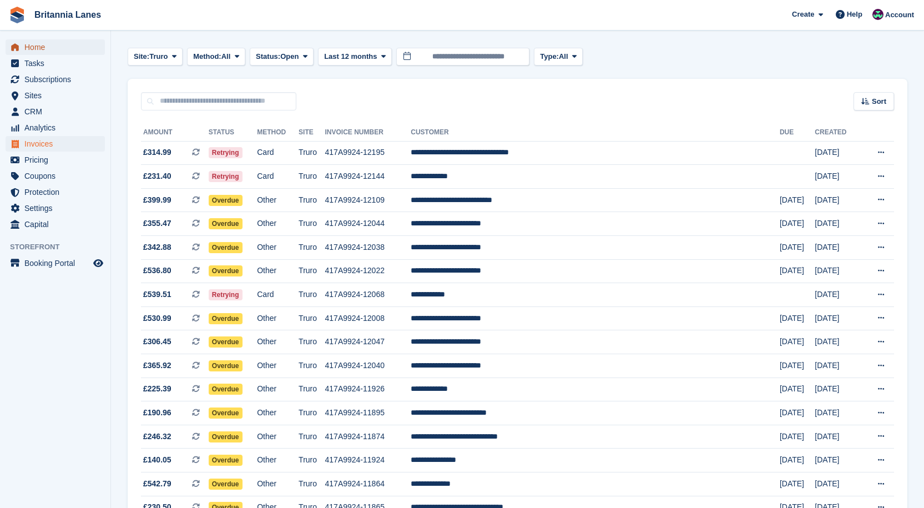
click at [47, 46] on span "Home" at bounding box center [57, 47] width 67 height 16
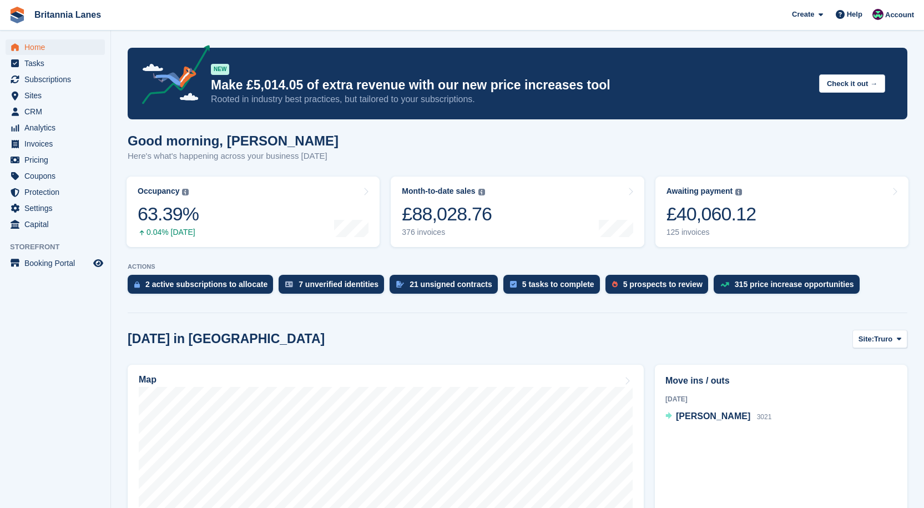
click at [699, 213] on div "£40,060.12" at bounding box center [712, 214] width 90 height 23
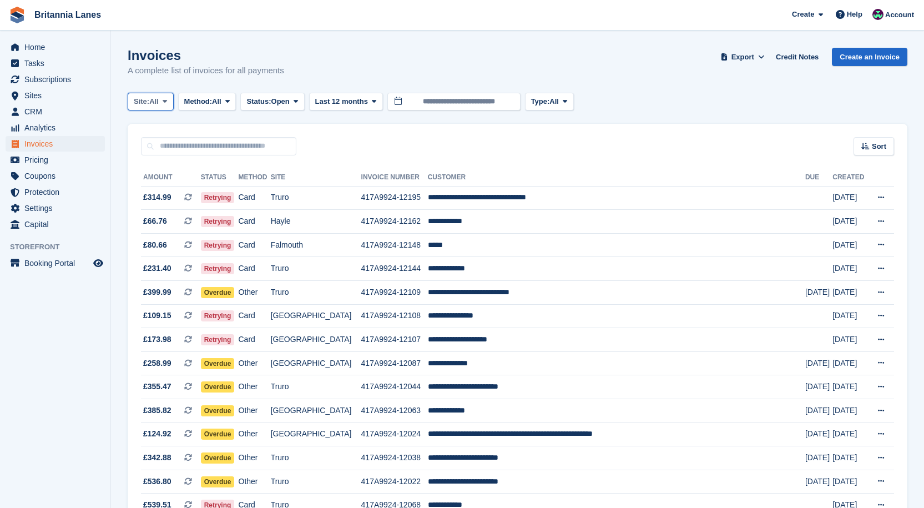
click at [155, 101] on span "All" at bounding box center [153, 101] width 9 height 11
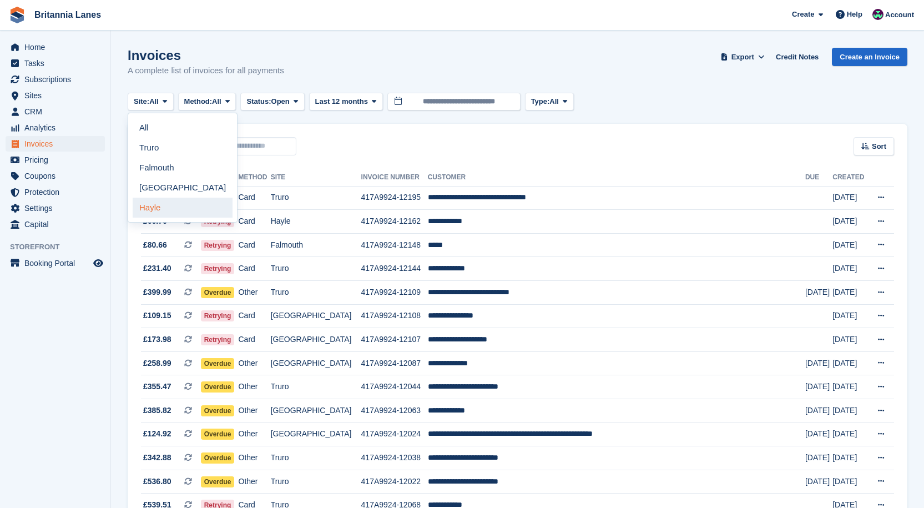
click at [160, 209] on link "Hayle" at bounding box center [183, 208] width 100 height 20
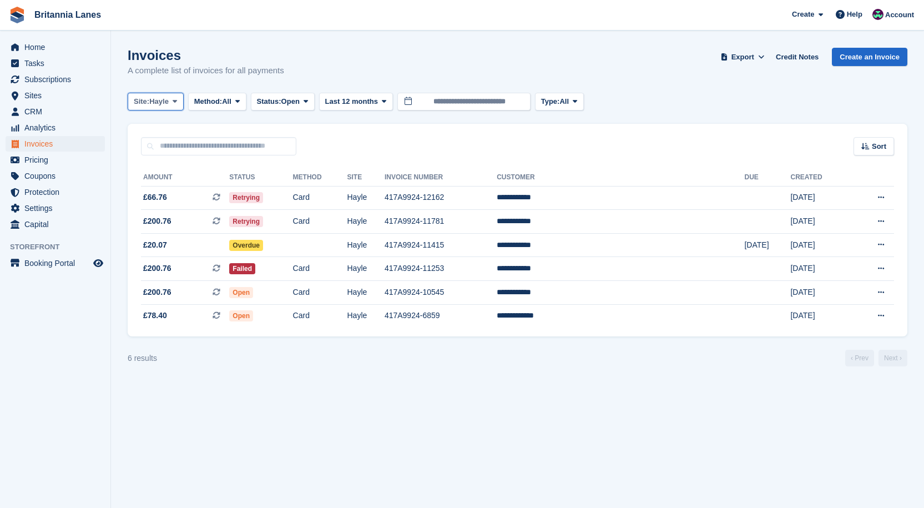
click at [159, 104] on span "Hayle" at bounding box center [158, 101] width 19 height 11
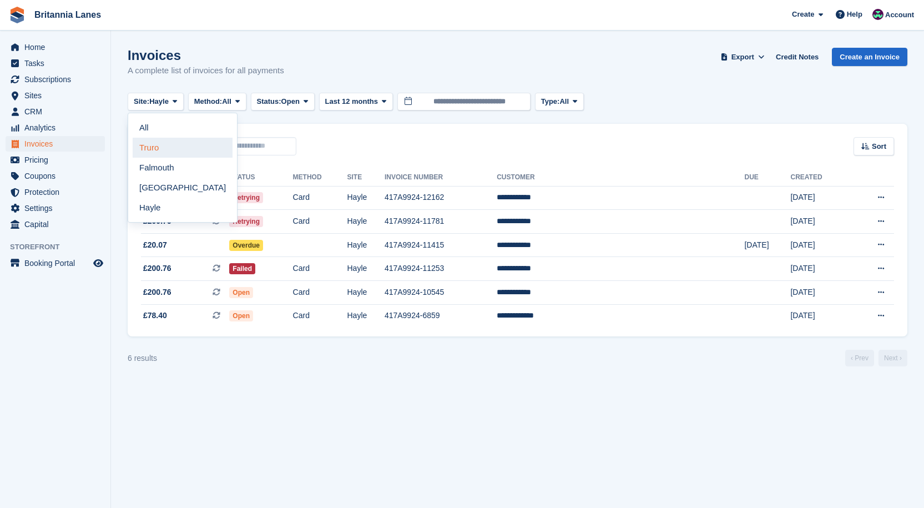
click at [145, 148] on link "Truro" at bounding box center [183, 148] width 100 height 20
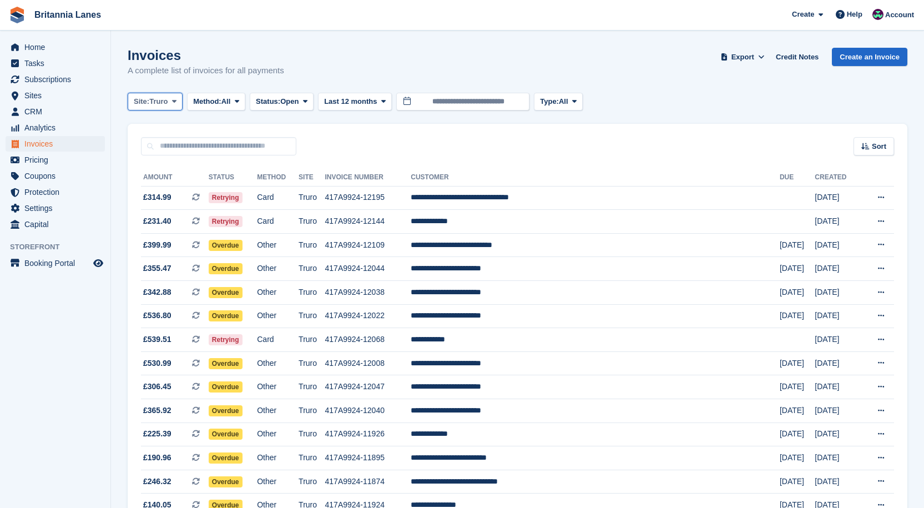
click at [144, 103] on span "Site:" at bounding box center [142, 101] width 16 height 11
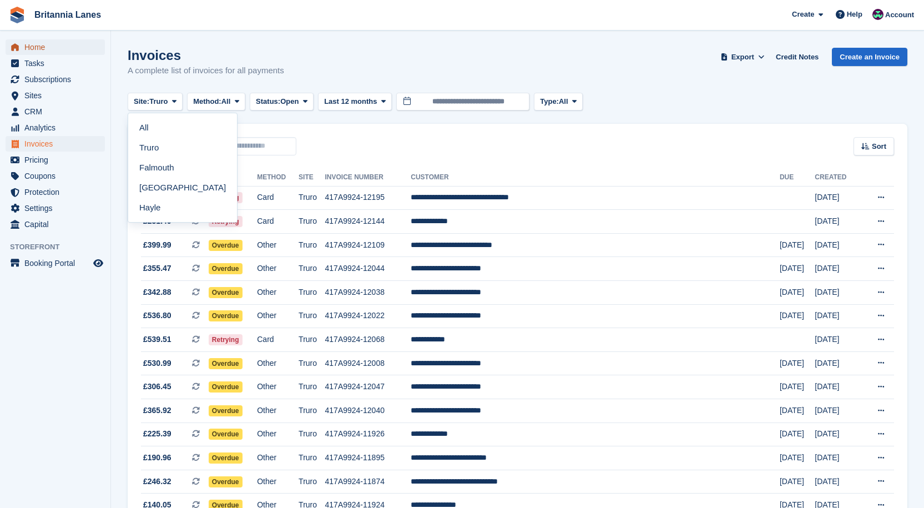
click at [32, 45] on span "Home" at bounding box center [57, 47] width 67 height 16
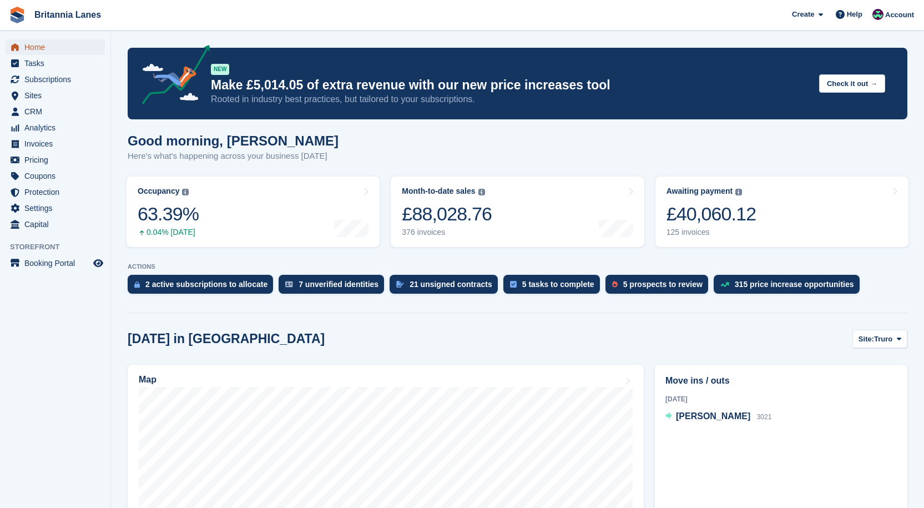
click at [47, 51] on span "Home" at bounding box center [57, 47] width 67 height 16
click at [23, 46] on link "Home" at bounding box center [55, 47] width 99 height 16
click at [12, 47] on icon "menu" at bounding box center [15, 46] width 8 height 7
click at [49, 46] on span "Home" at bounding box center [57, 47] width 67 height 16
click at [36, 44] on span "Home" at bounding box center [57, 47] width 67 height 16
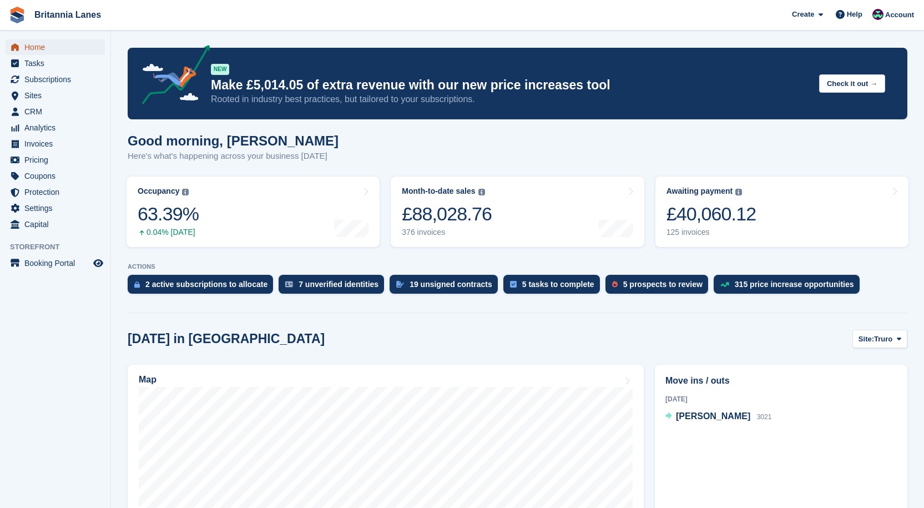
click at [68, 46] on span "Home" at bounding box center [57, 47] width 67 height 16
click at [36, 42] on span "Home" at bounding box center [57, 47] width 67 height 16
click at [36, 40] on span "Home" at bounding box center [57, 47] width 67 height 16
click at [52, 50] on span "Home" at bounding box center [57, 47] width 67 height 16
click at [49, 43] on span "Home" at bounding box center [57, 47] width 67 height 16
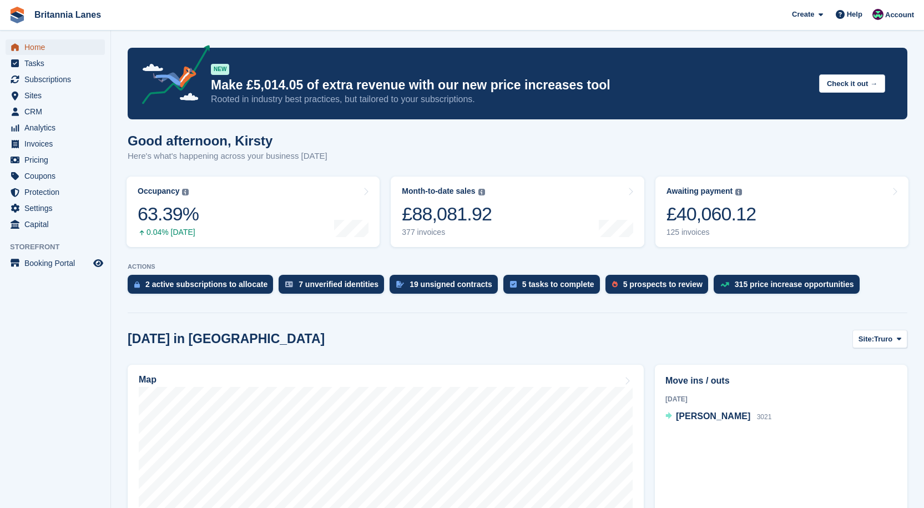
click at [54, 50] on span "Home" at bounding box center [57, 47] width 67 height 16
click at [33, 44] on span "Home" at bounding box center [57, 47] width 67 height 16
click at [41, 46] on span "Home" at bounding box center [57, 47] width 67 height 16
click at [35, 48] on span "Home" at bounding box center [57, 47] width 67 height 16
click at [38, 41] on span "Home" at bounding box center [57, 47] width 67 height 16
